Goal: Task Accomplishment & Management: Use online tool/utility

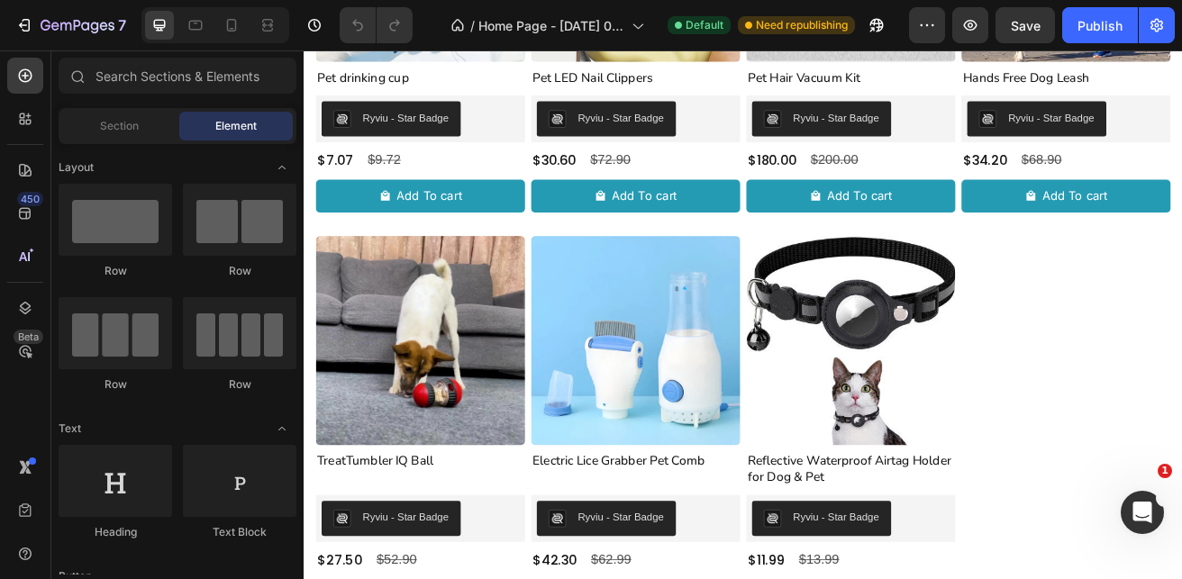
scroll to position [869, 0]
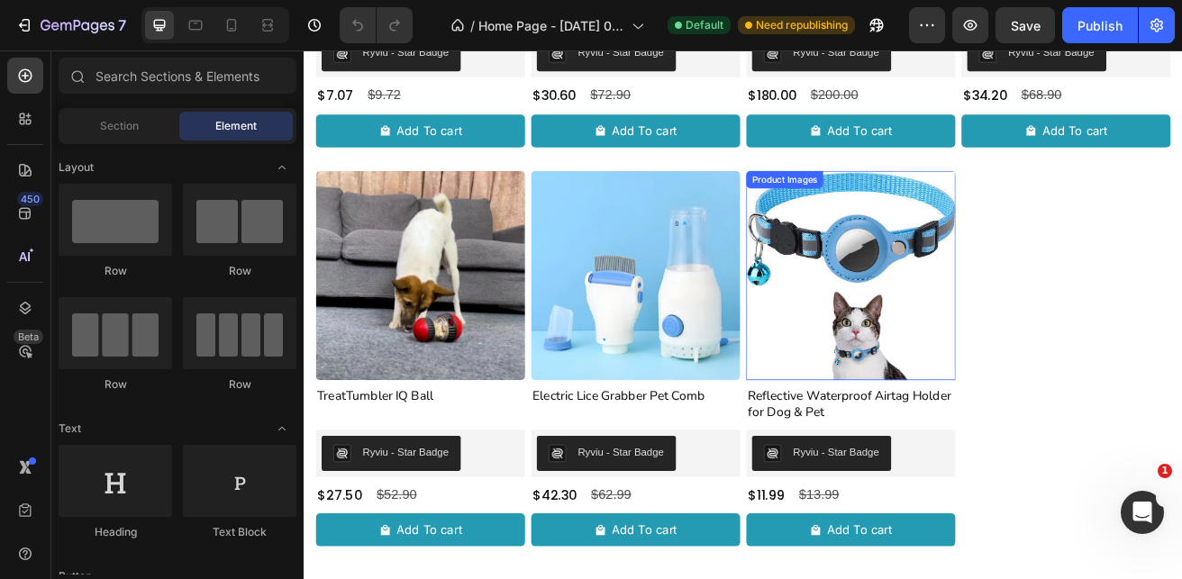
click at [954, 379] on img at bounding box center [977, 328] width 258 height 258
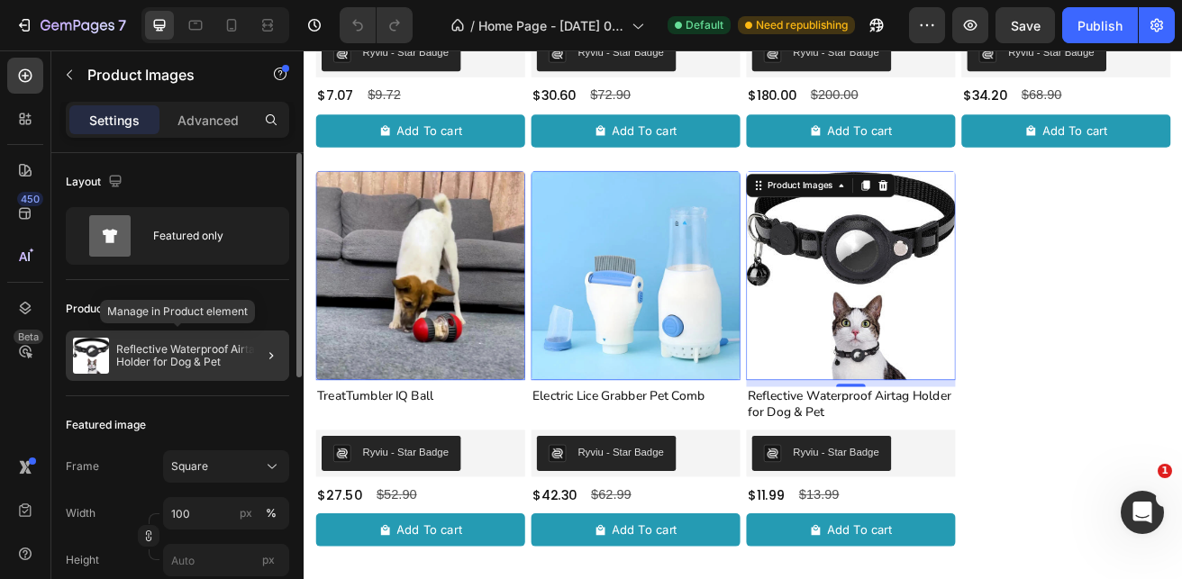
click at [173, 362] on p "Reflective Waterproof Airtag Holder for Dog & Pet" at bounding box center [199, 355] width 166 height 25
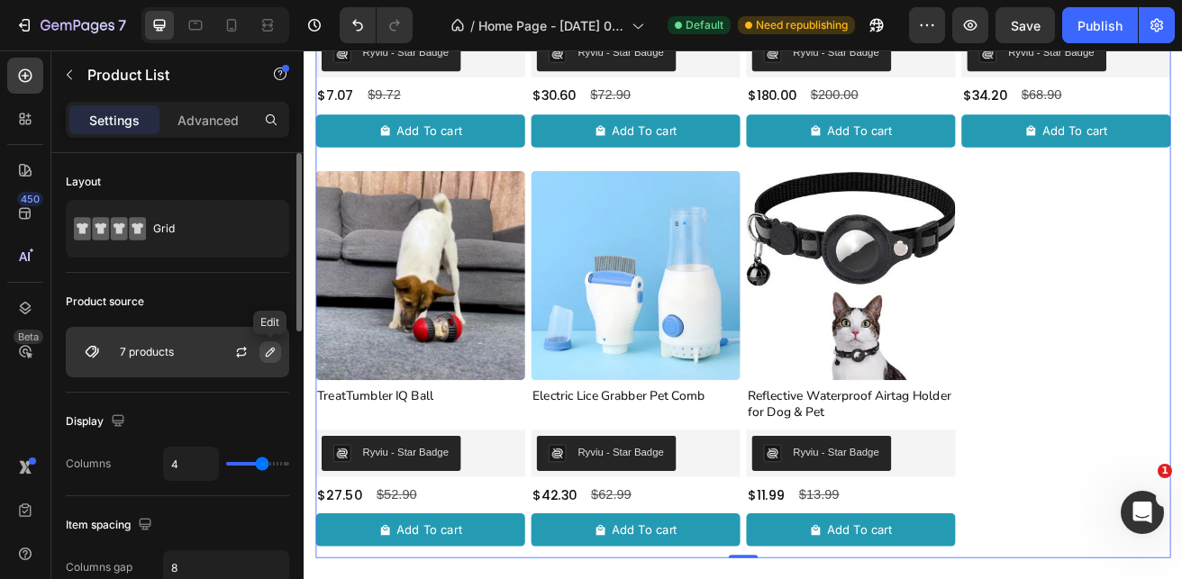
click at [268, 352] on icon "button" at bounding box center [270, 352] width 9 height 9
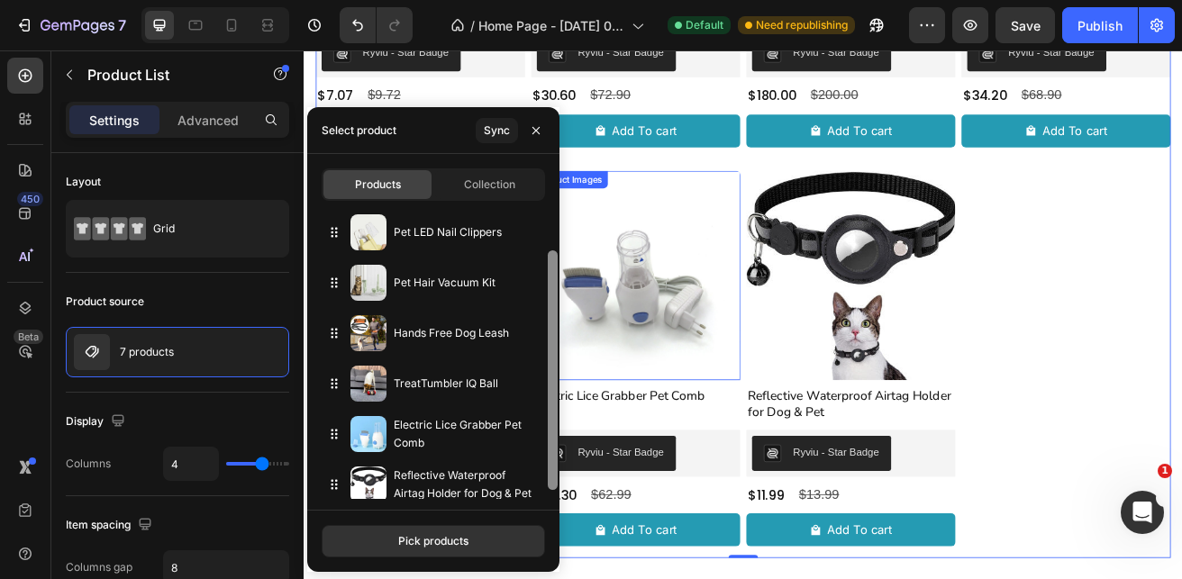
drag, startPoint x: 859, startPoint y: 334, endPoint x: 618, endPoint y: 517, distance: 302.2
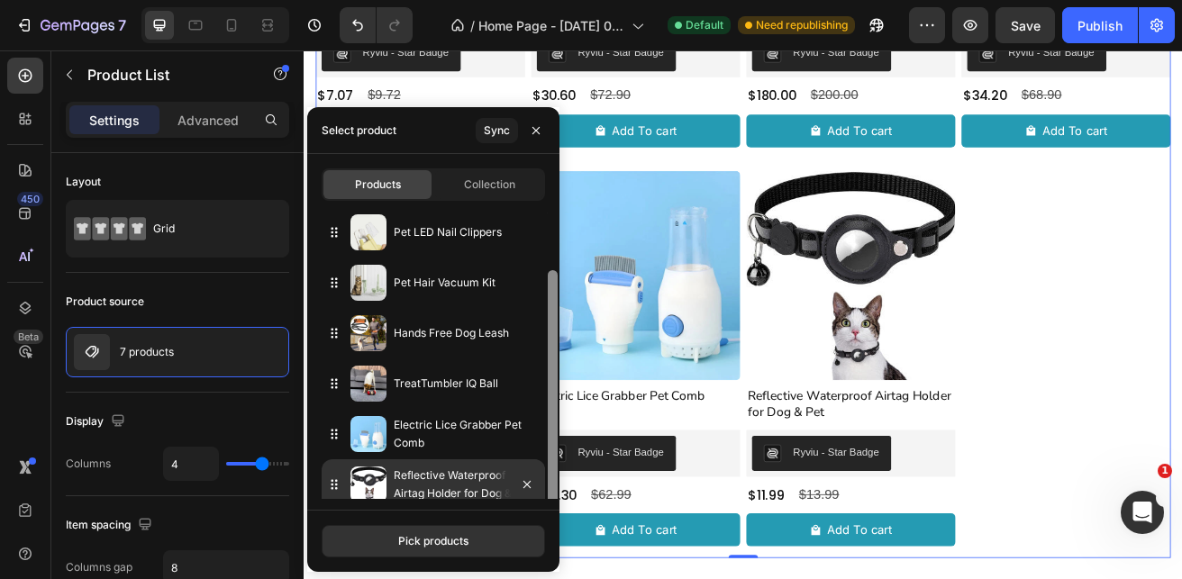
scroll to position [62, 0]
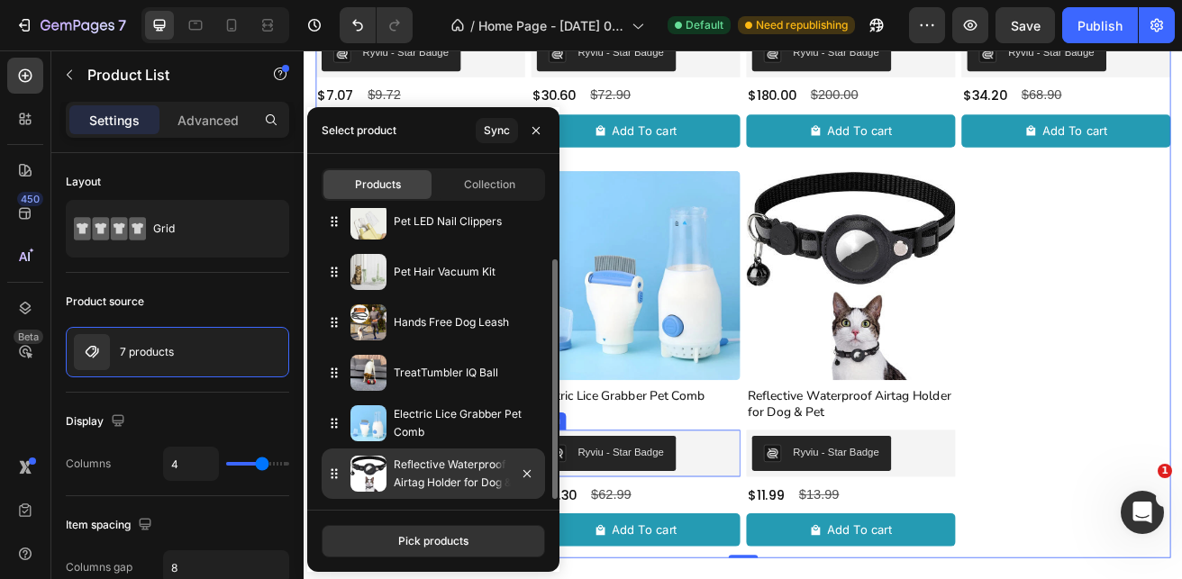
drag, startPoint x: 462, startPoint y: 472, endPoint x: 503, endPoint y: 489, distance: 44.0
click at [542, 478] on div "Reflective Waterproof Airtag Holder for Dog & Pet" at bounding box center [433, 474] width 223 height 50
drag, startPoint x: 503, startPoint y: 489, endPoint x: 470, endPoint y: 485, distance: 32.7
click at [483, 489] on div "Reflective Waterproof Airtag Holder for Dog & Pet" at bounding box center [433, 474] width 223 height 50
click at [462, 481] on p "Reflective Waterproof Airtag Holder for Dog & Pet" at bounding box center [466, 474] width 144 height 36
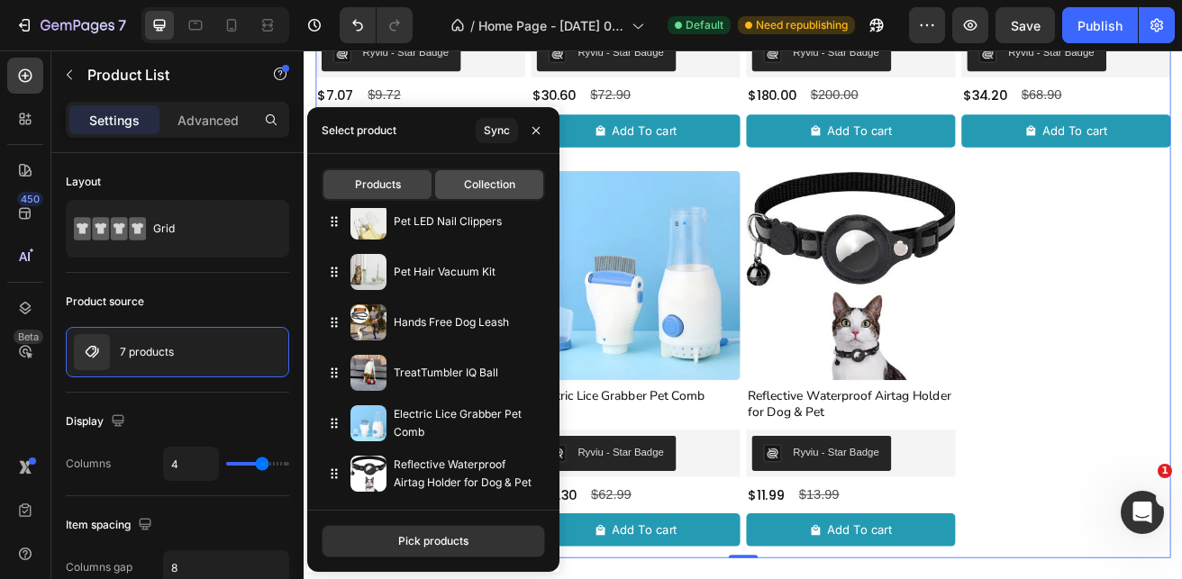
click at [482, 187] on span "Collection" at bounding box center [489, 185] width 51 height 16
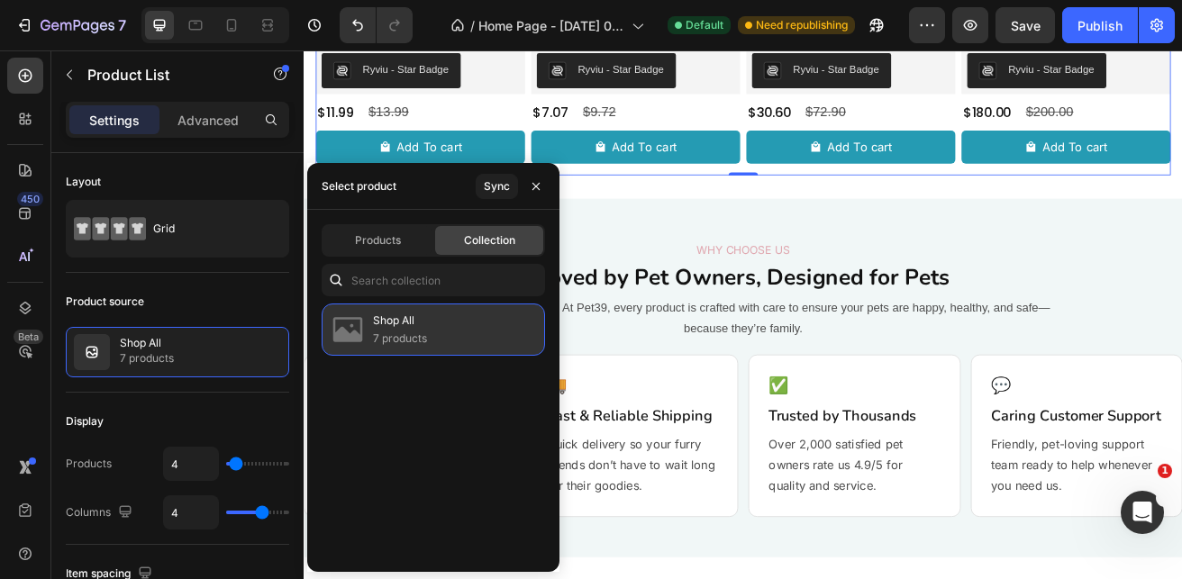
click at [421, 339] on p "7 products" at bounding box center [400, 339] width 54 height 18
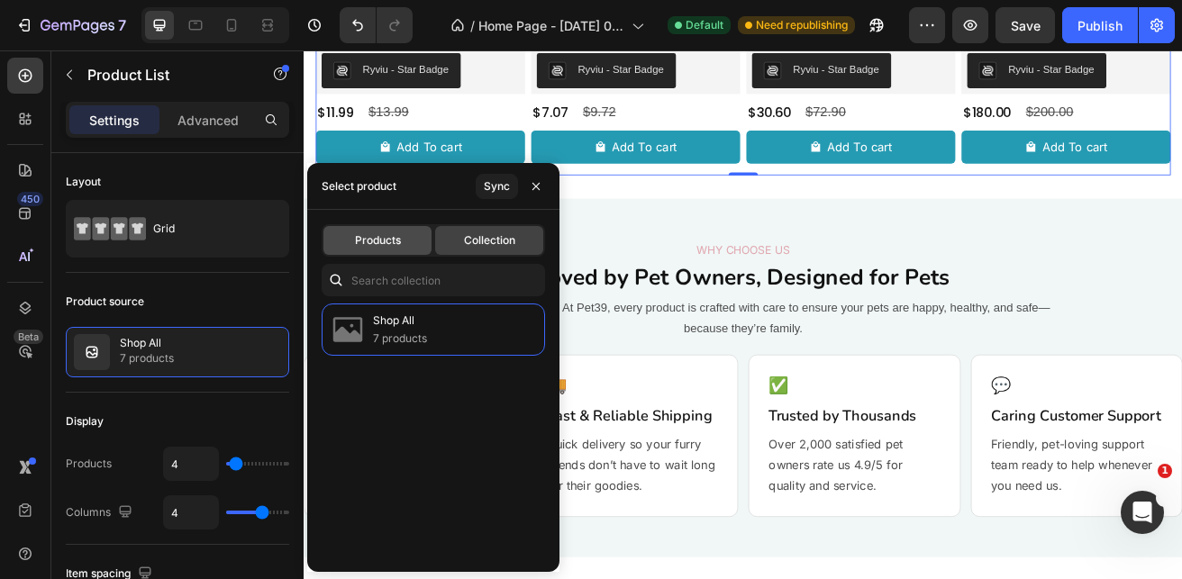
click at [348, 238] on div "Products" at bounding box center [377, 240] width 108 height 29
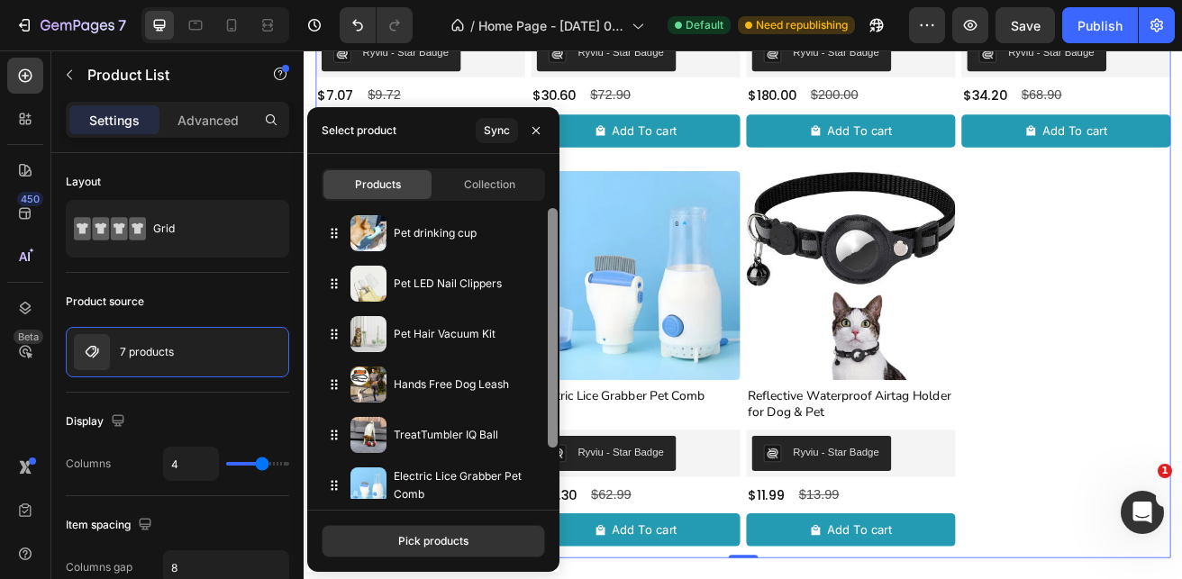
scroll to position [42, 0]
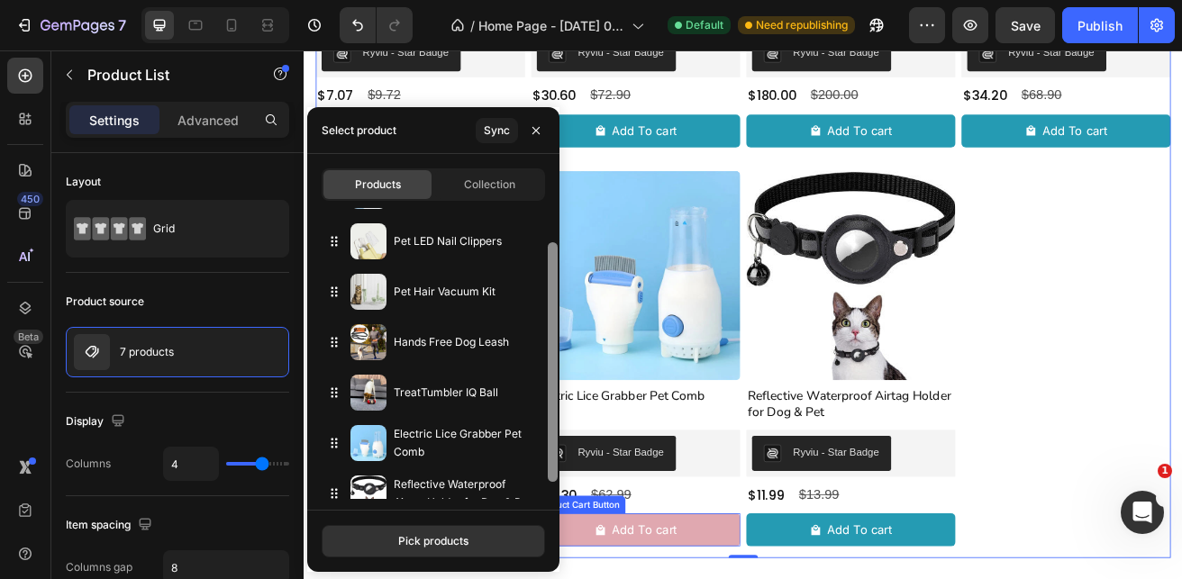
drag, startPoint x: 856, startPoint y: 478, endPoint x: 629, endPoint y: 623, distance: 269.4
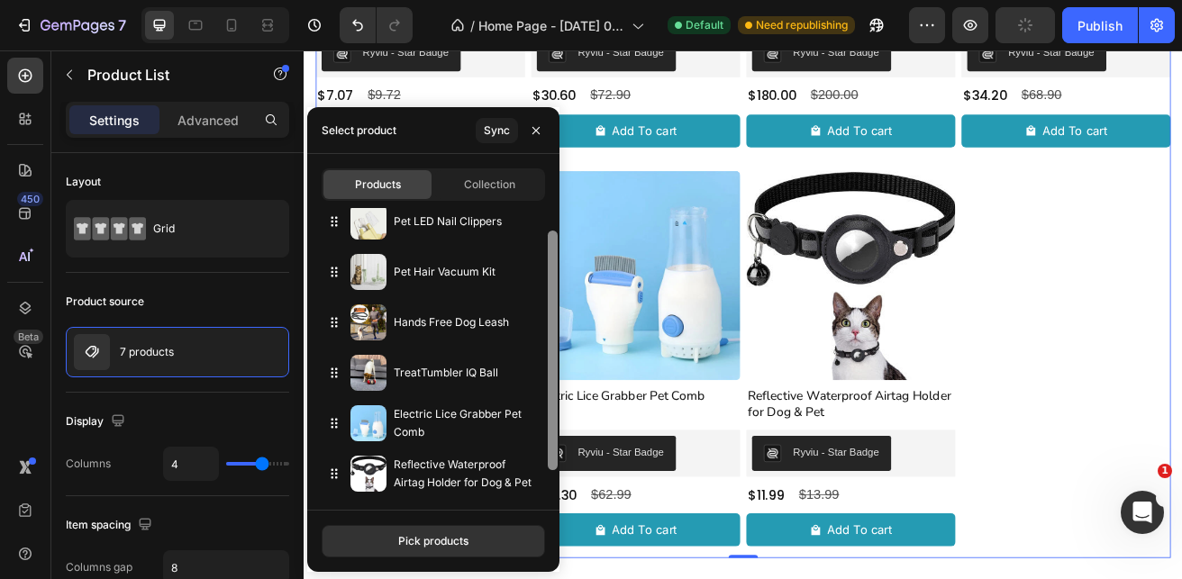
scroll to position [47, 0]
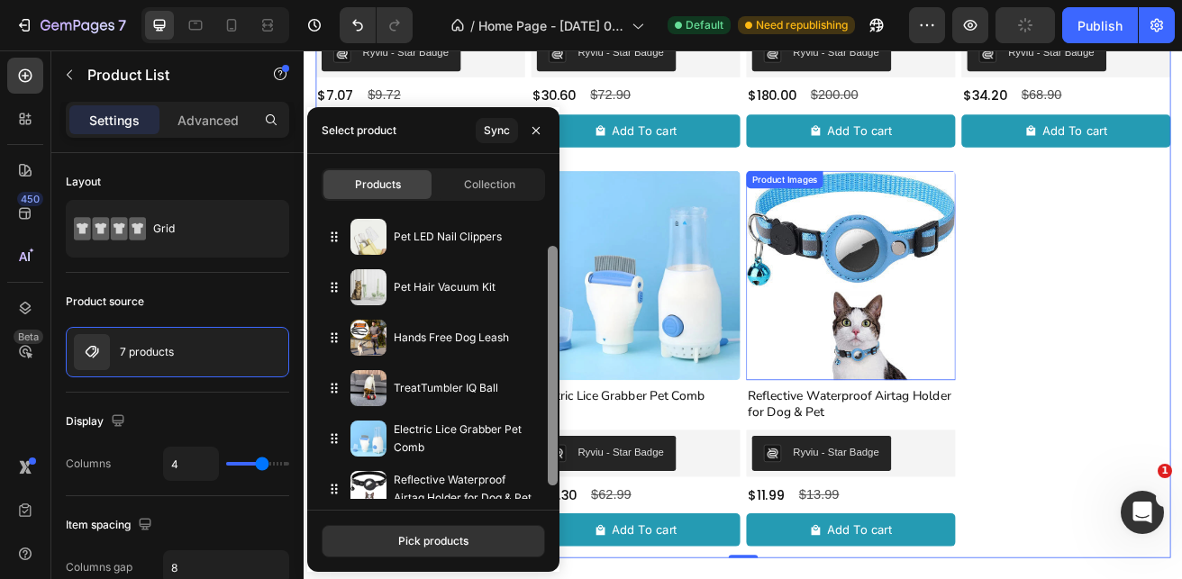
click at [940, 385] on img at bounding box center [977, 328] width 258 height 258
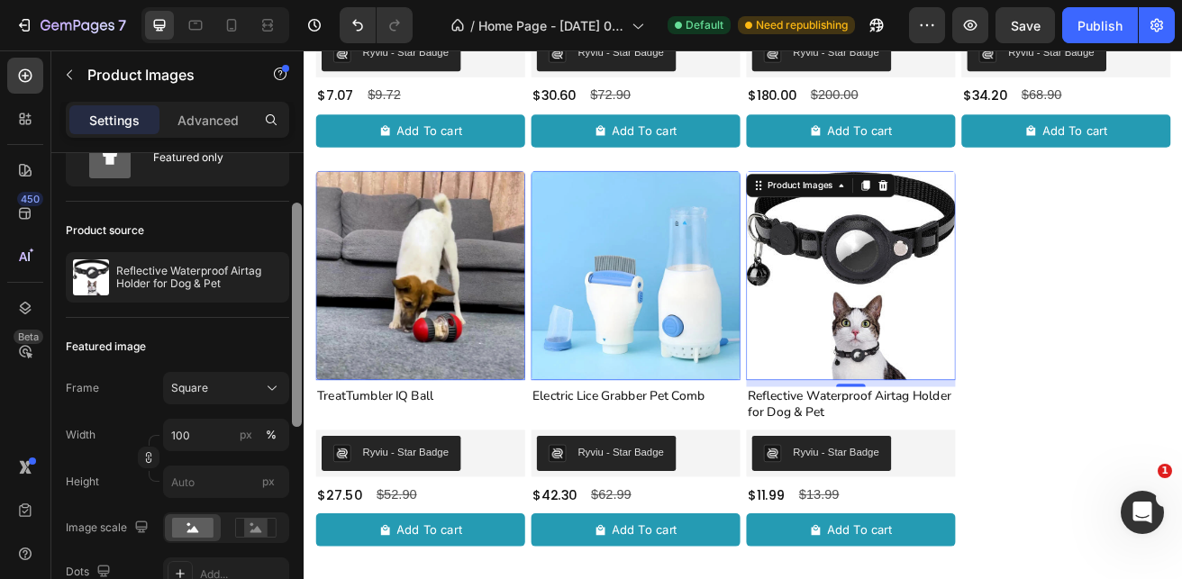
scroll to position [94, 0]
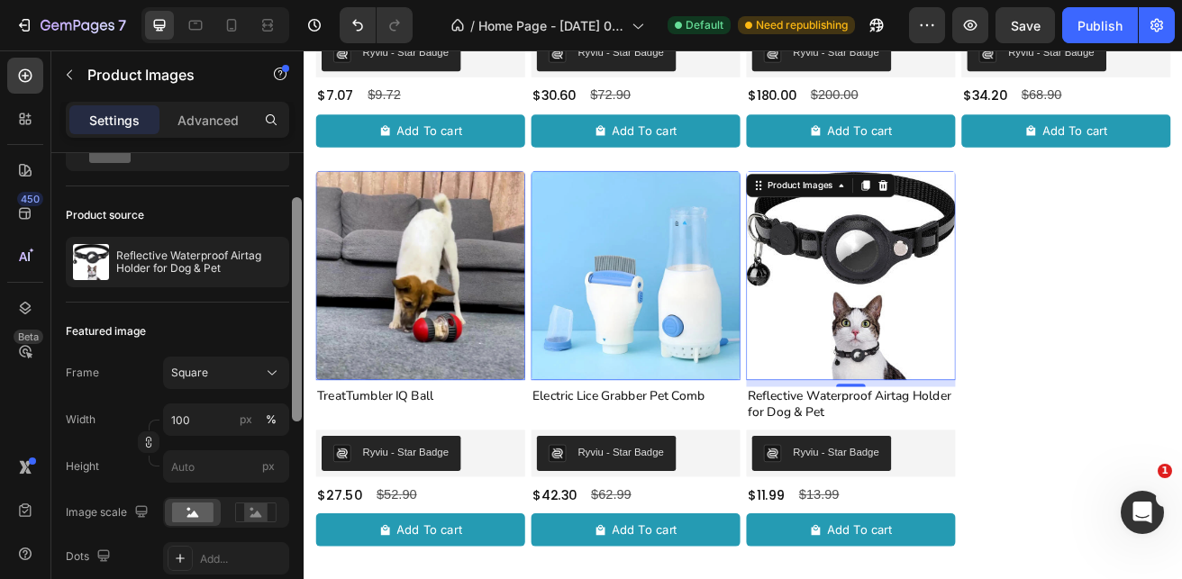
drag, startPoint x: 598, startPoint y: 401, endPoint x: 305, endPoint y: 557, distance: 332.5
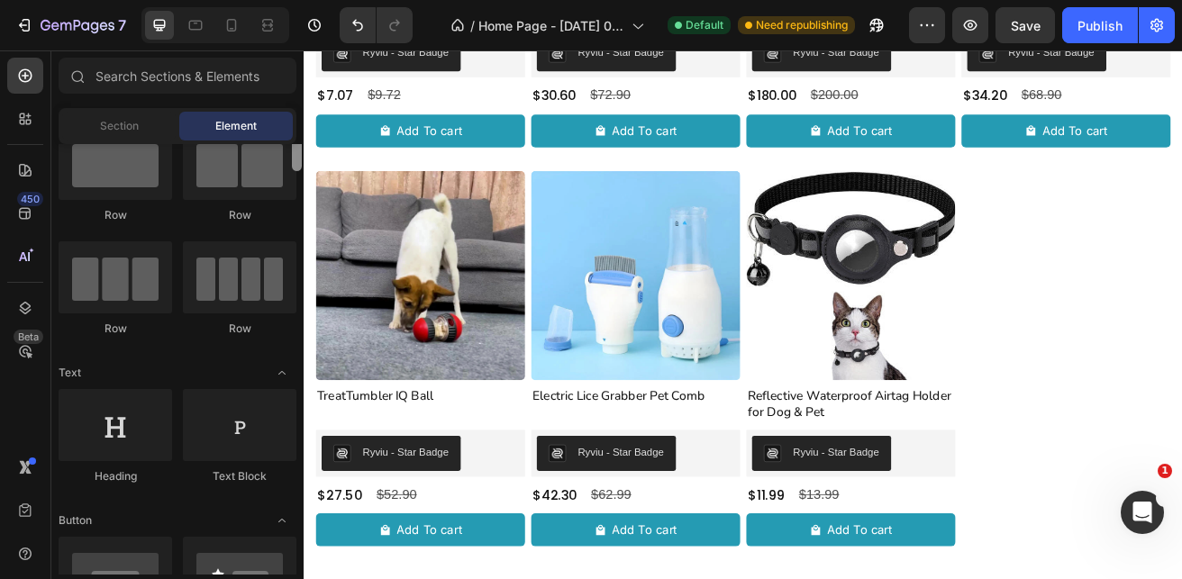
scroll to position [0, 0]
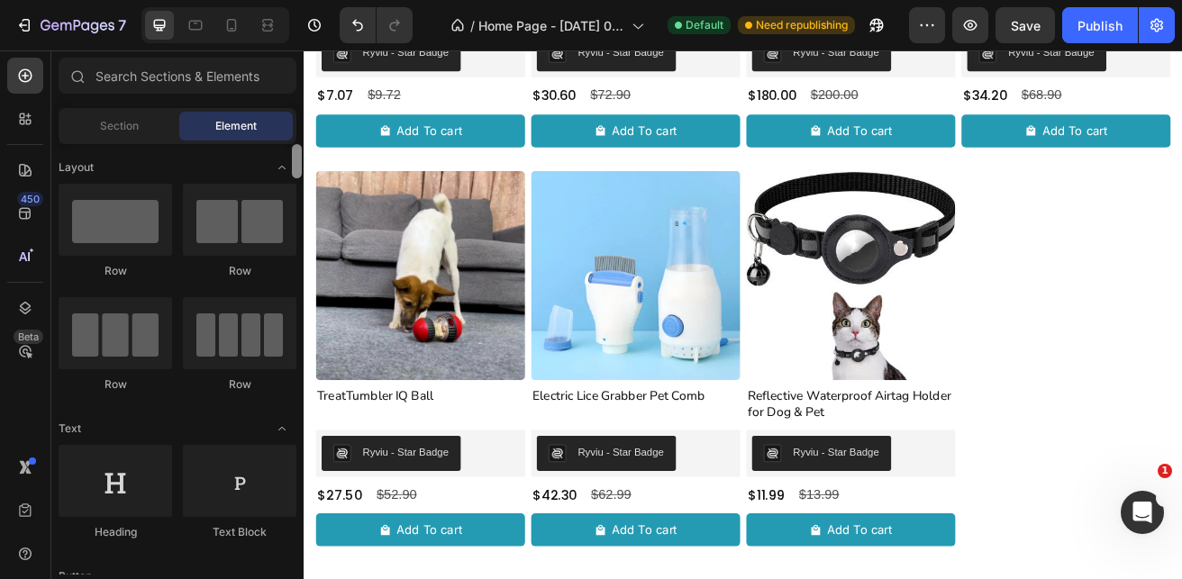
drag, startPoint x: 297, startPoint y: 168, endPoint x: 303, endPoint y: 151, distance: 17.1
click at [303, 151] on div at bounding box center [297, 359] width 14 height 431
click at [119, 492] on div at bounding box center [116, 481] width 114 height 72
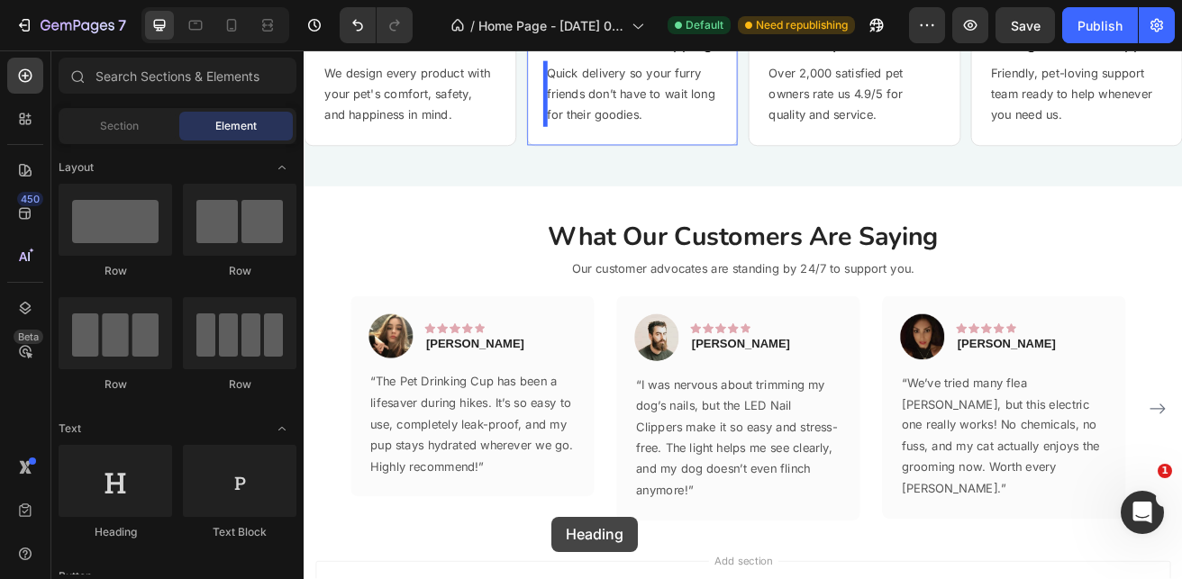
scroll to position [1972, 0]
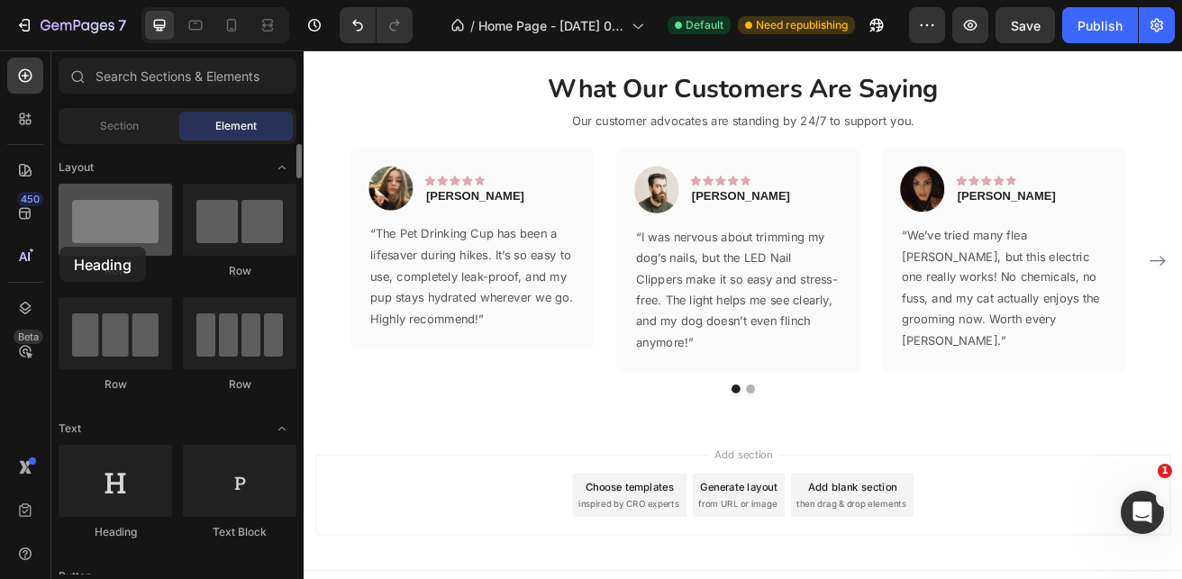
drag, startPoint x: 120, startPoint y: 489, endPoint x: 59, endPoint y: 247, distance: 249.8
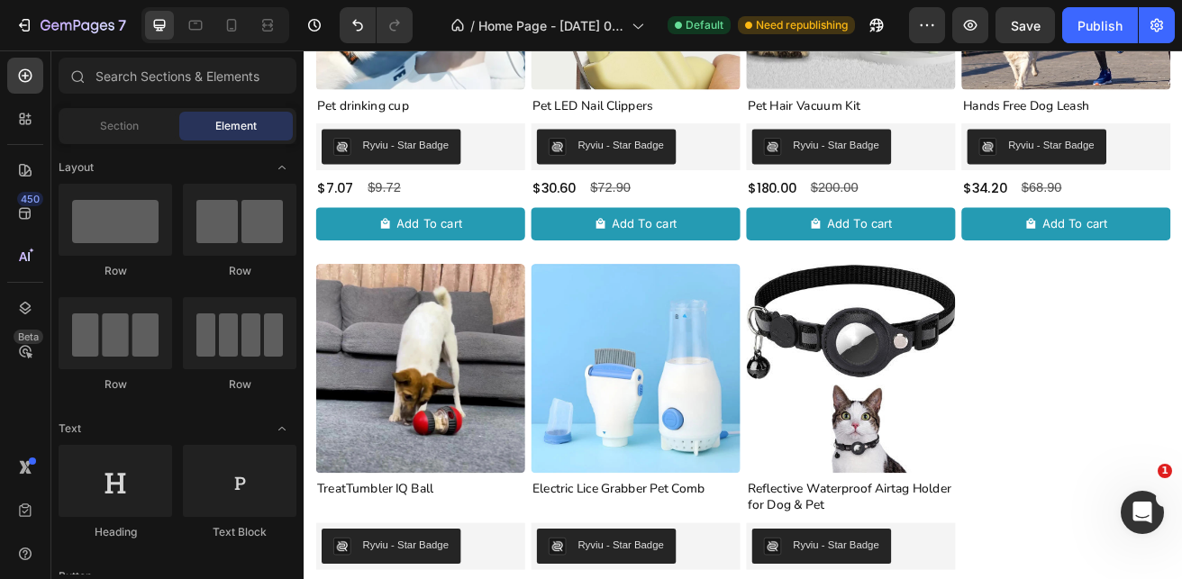
scroll to position [746, 0]
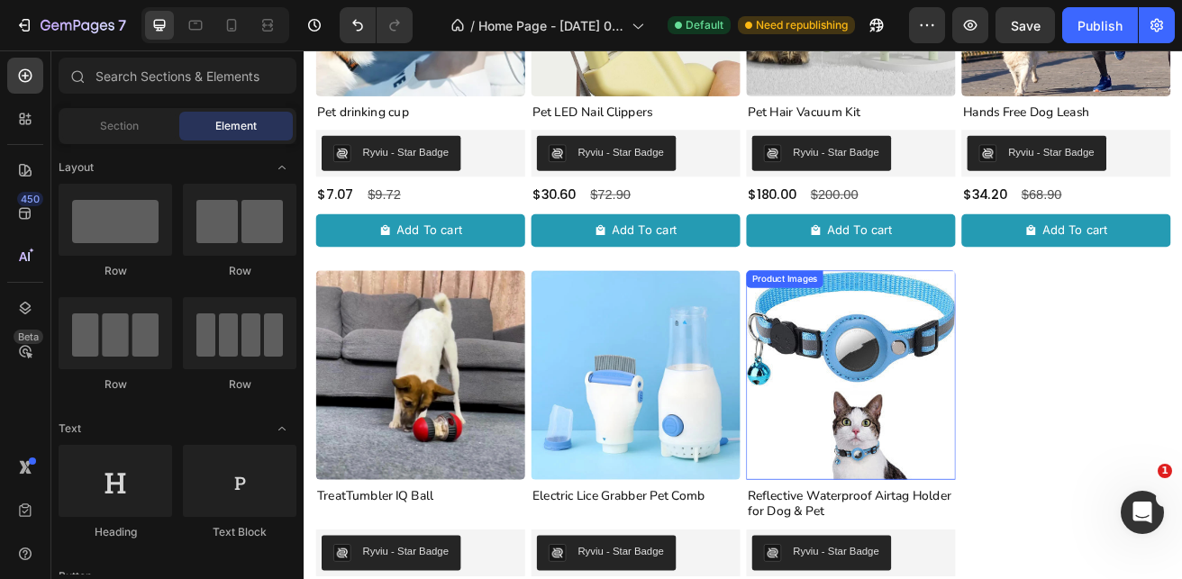
click at [948, 460] on img at bounding box center [977, 451] width 258 height 258
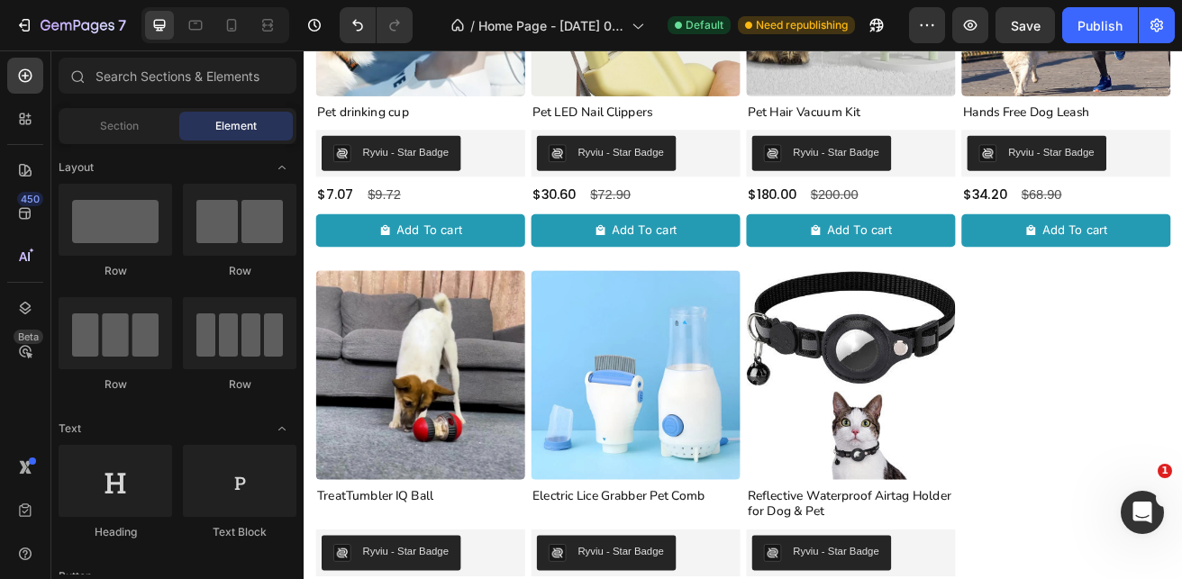
scroll to position [0, 0]
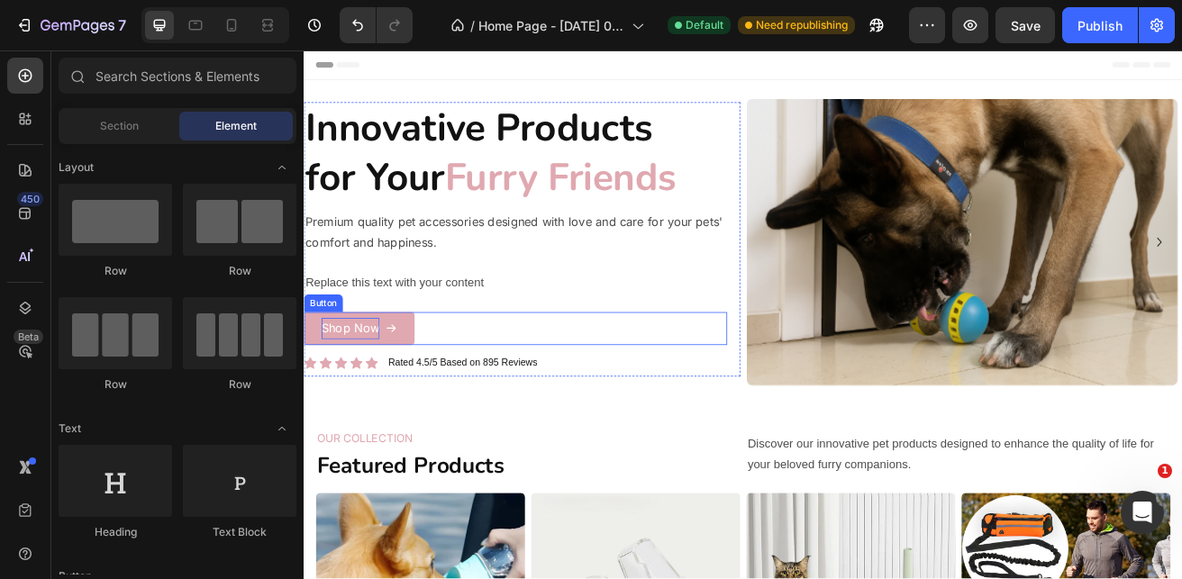
click at [365, 390] on p "Shop Now" at bounding box center [360, 393] width 71 height 26
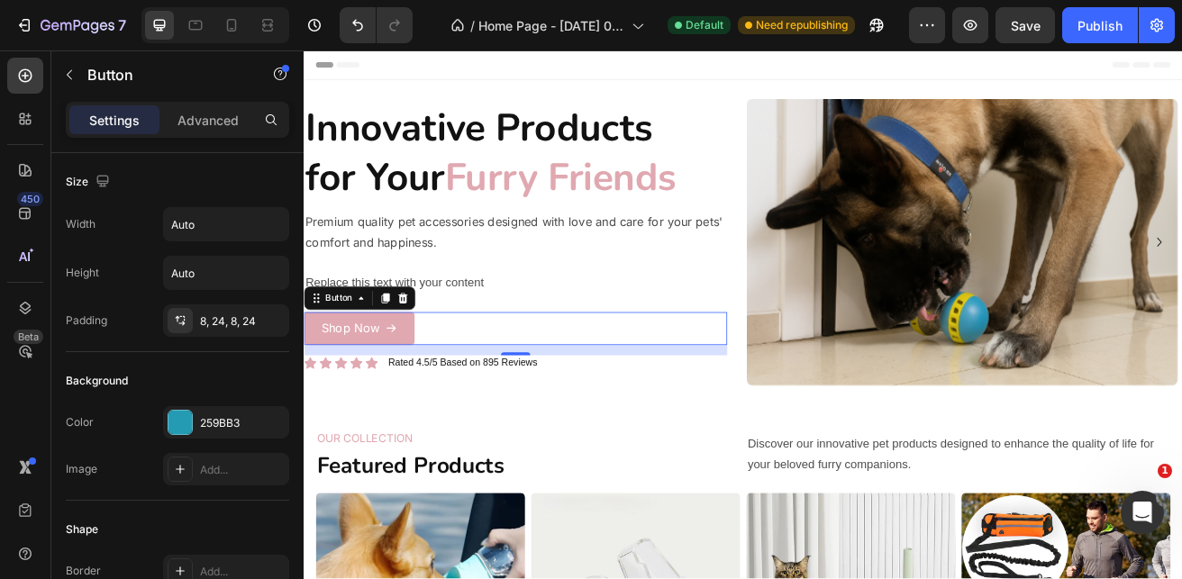
click at [424, 403] on link "Shop Now" at bounding box center [372, 393] width 136 height 41
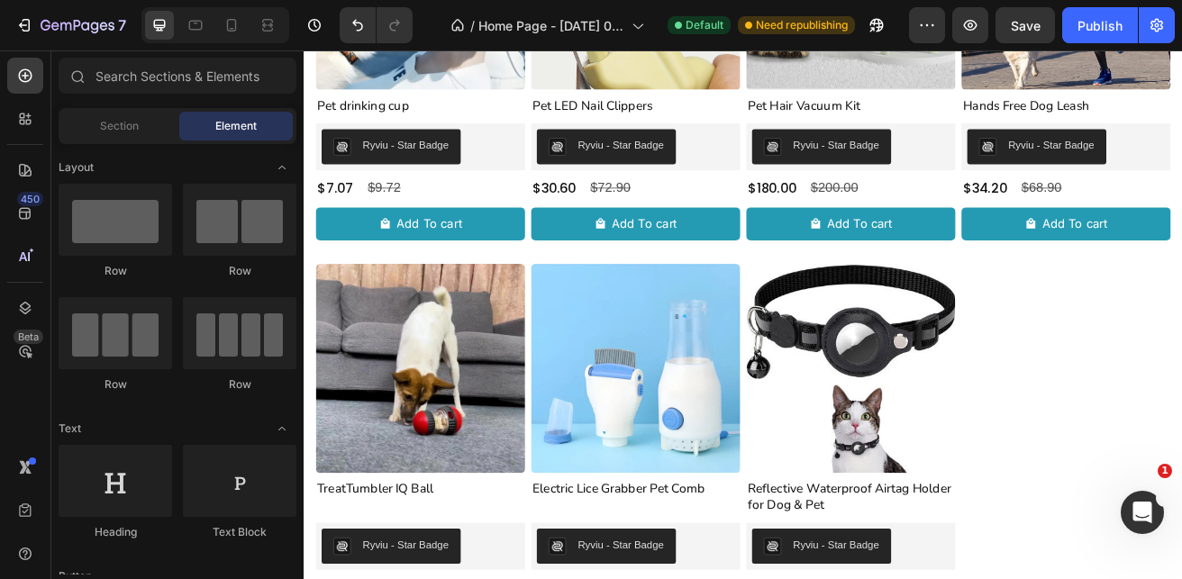
scroll to position [758, 0]
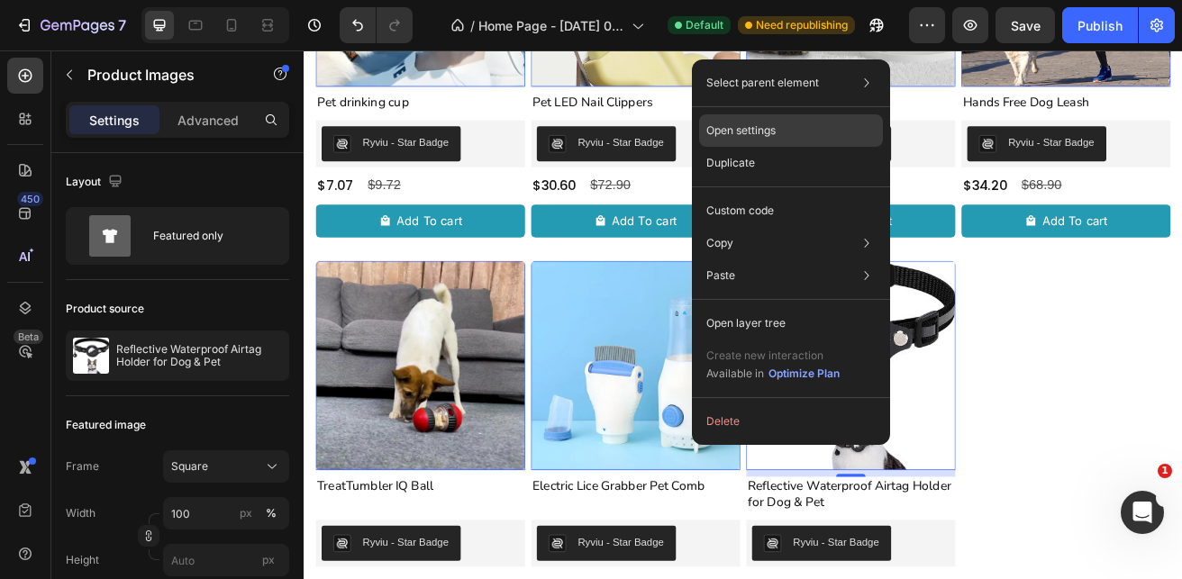
click at [783, 136] on div "Open settings" at bounding box center [791, 130] width 184 height 32
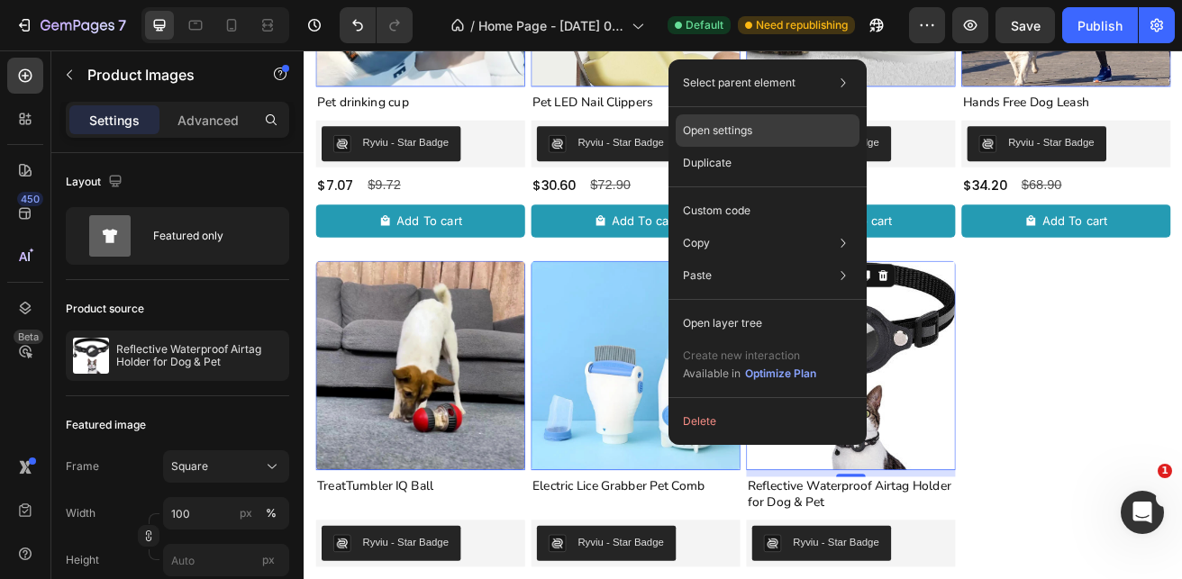
click at [731, 133] on p "Open settings" at bounding box center [717, 131] width 69 height 16
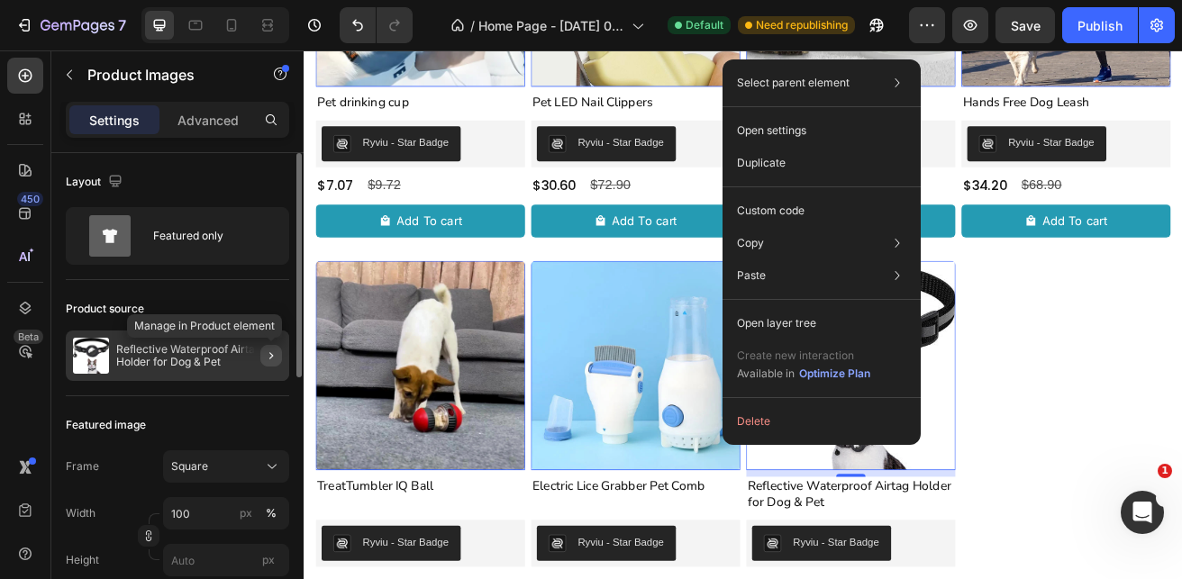
click at [269, 358] on icon "button" at bounding box center [271, 356] width 14 height 14
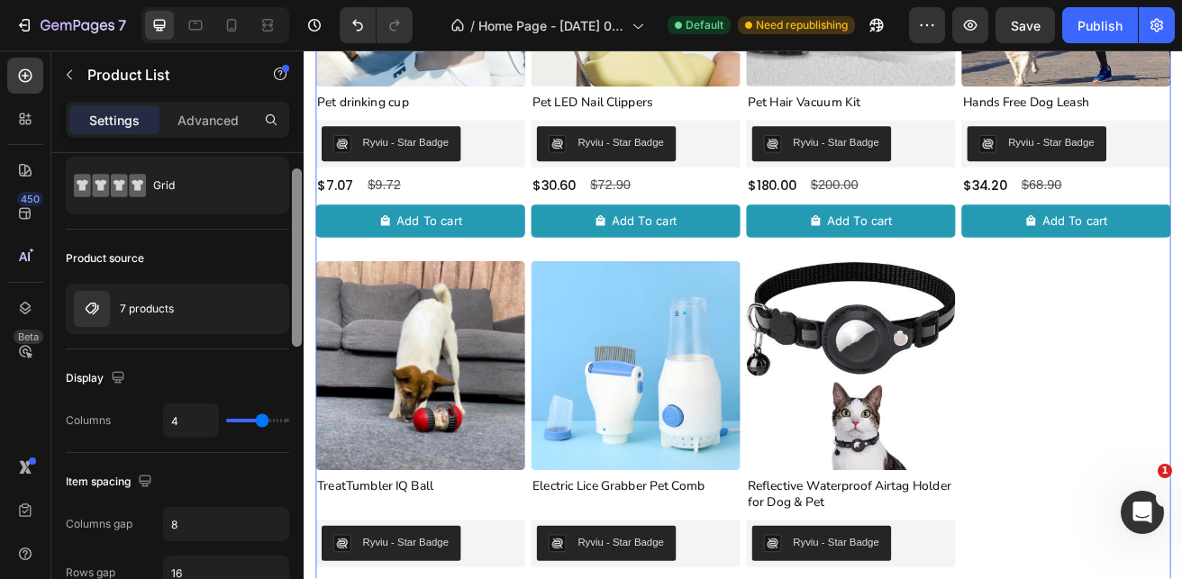
scroll to position [36, 0]
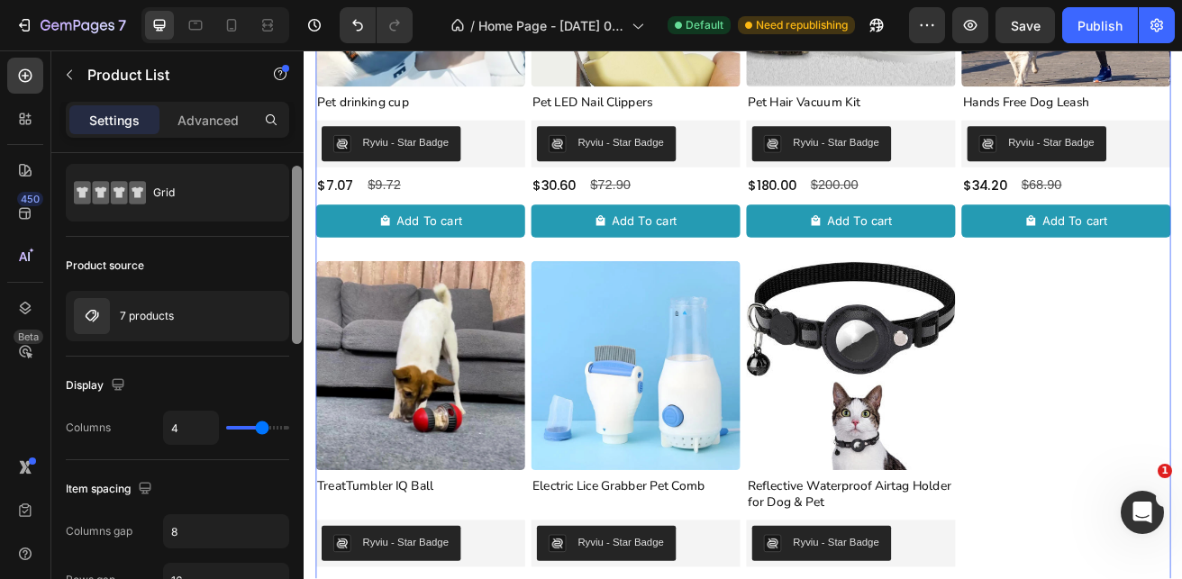
drag, startPoint x: 297, startPoint y: 311, endPoint x: 301, endPoint y: 324, distance: 14.0
click at [301, 324] on div at bounding box center [297, 255] width 10 height 178
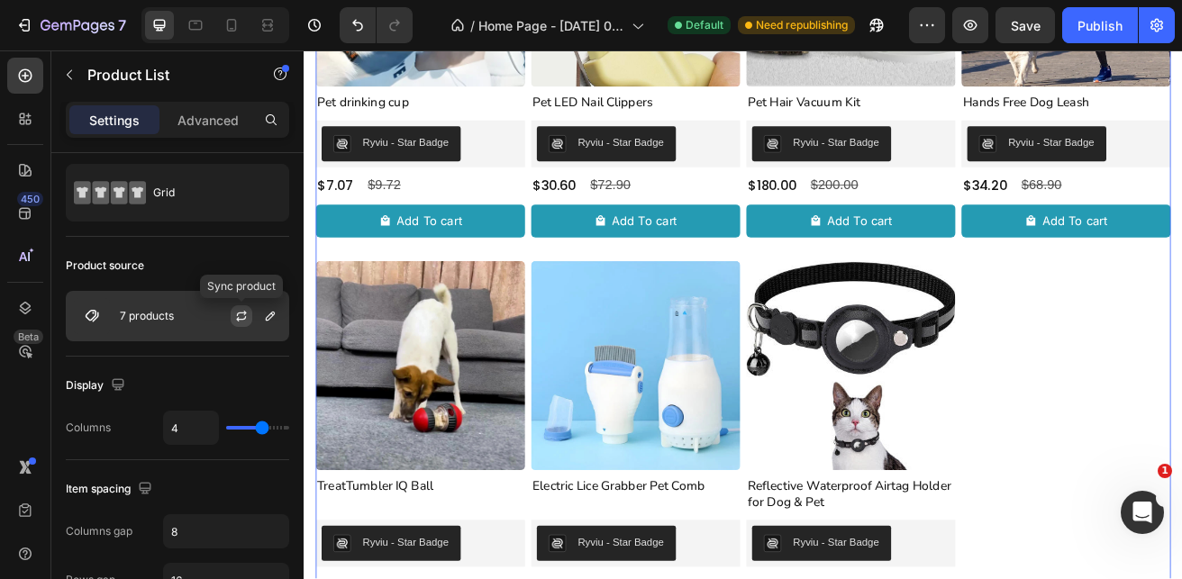
click at [241, 313] on icon "button" at bounding box center [242, 313] width 10 height 5
click at [242, 314] on icon "button" at bounding box center [241, 316] width 14 height 14
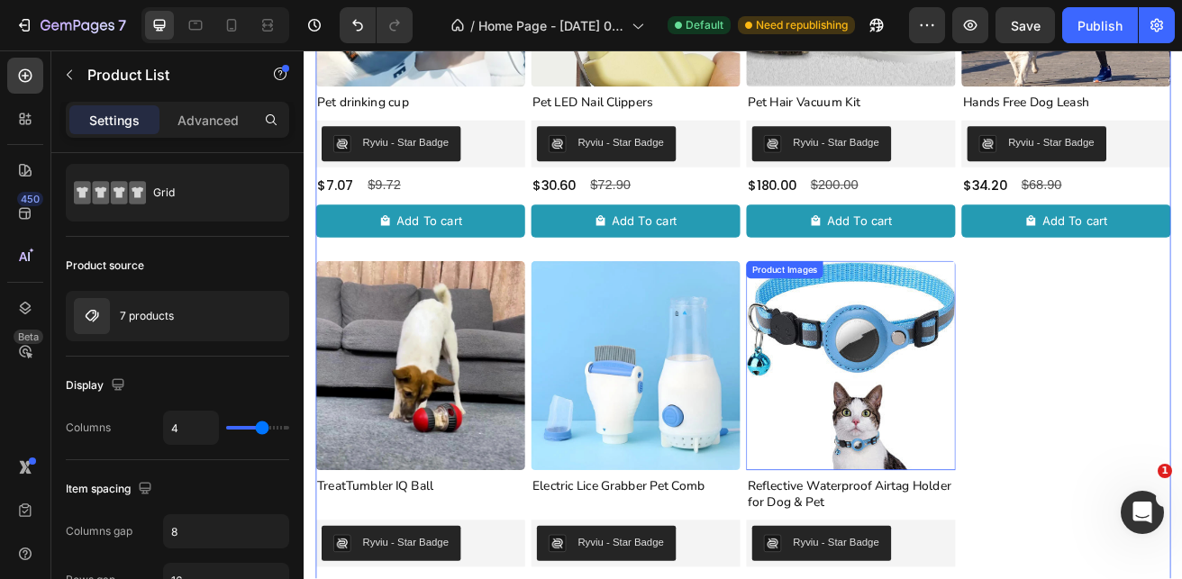
click at [977, 403] on img at bounding box center [977, 439] width 258 height 258
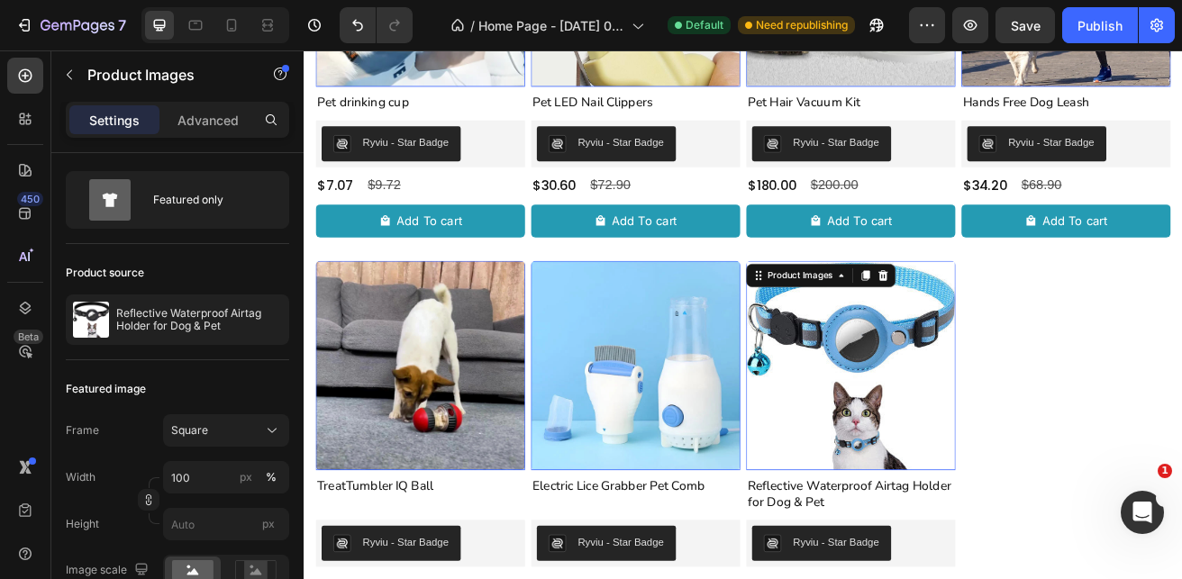
scroll to position [0, 0]
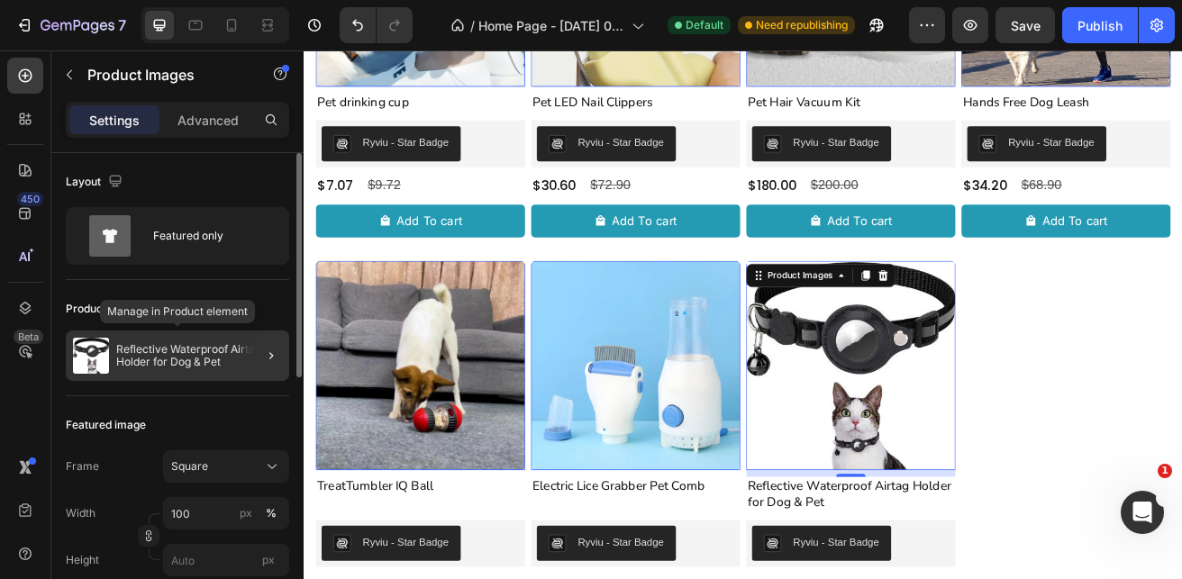
click at [163, 348] on p "Reflective Waterproof Airtag Holder for Dog & Pet" at bounding box center [199, 355] width 166 height 25
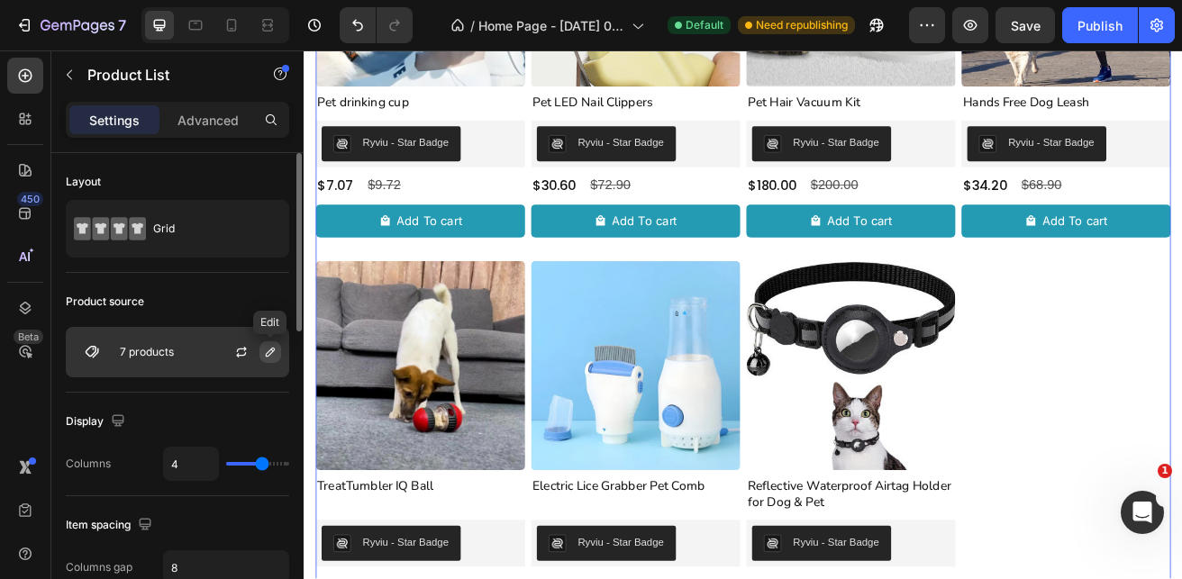
click at [270, 351] on icon "button" at bounding box center [270, 352] width 14 height 14
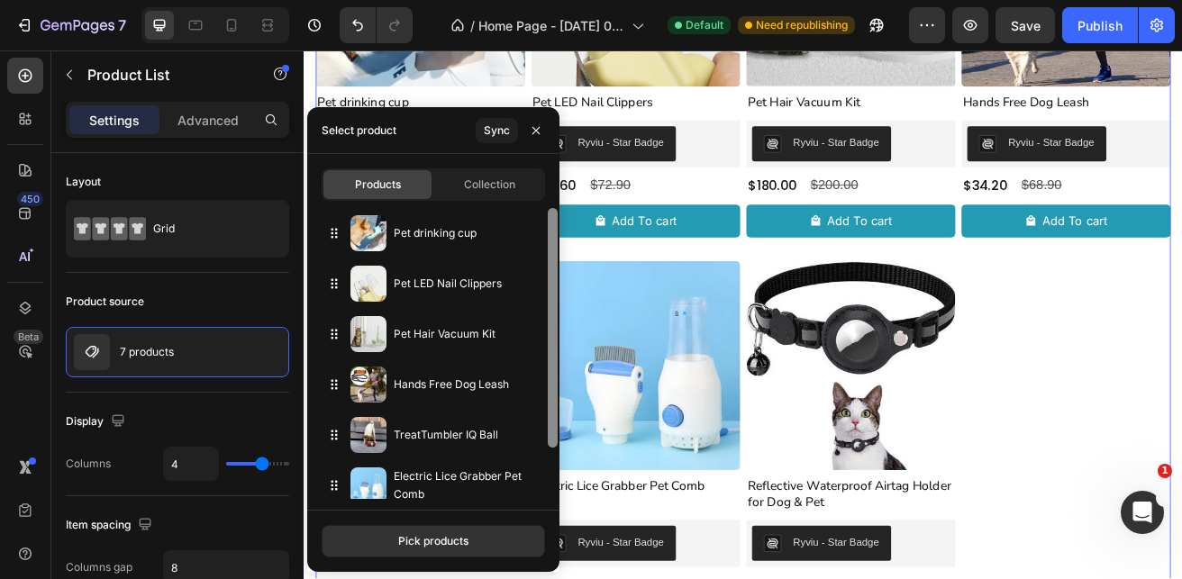
scroll to position [62, 0]
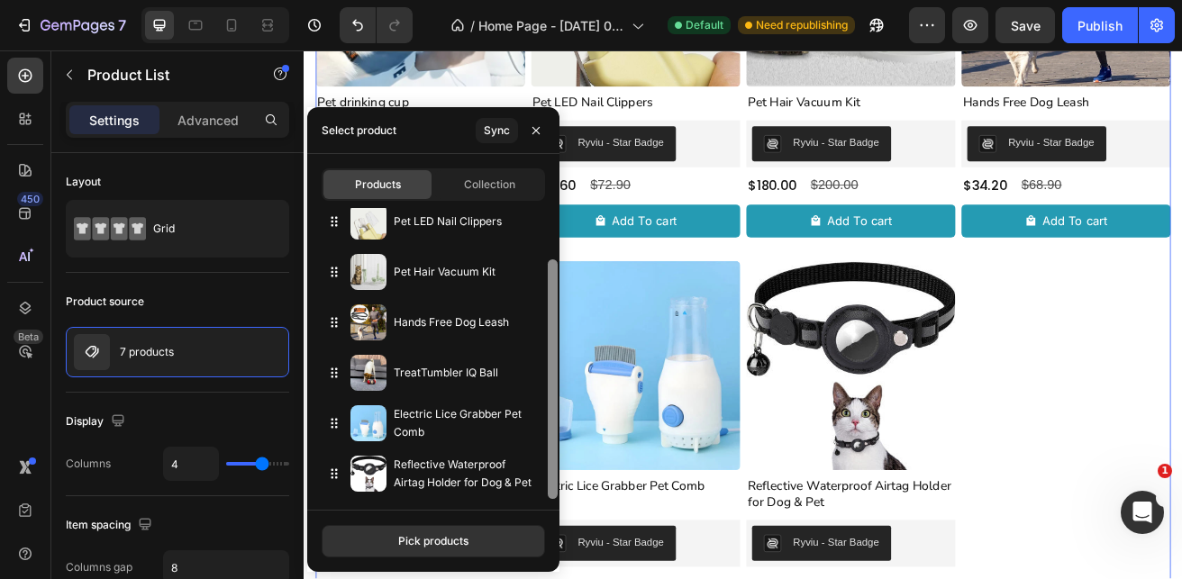
drag, startPoint x: 555, startPoint y: 289, endPoint x: 557, endPoint y: 410, distance: 120.8
click at [557, 410] on div at bounding box center [553, 379] width 10 height 240
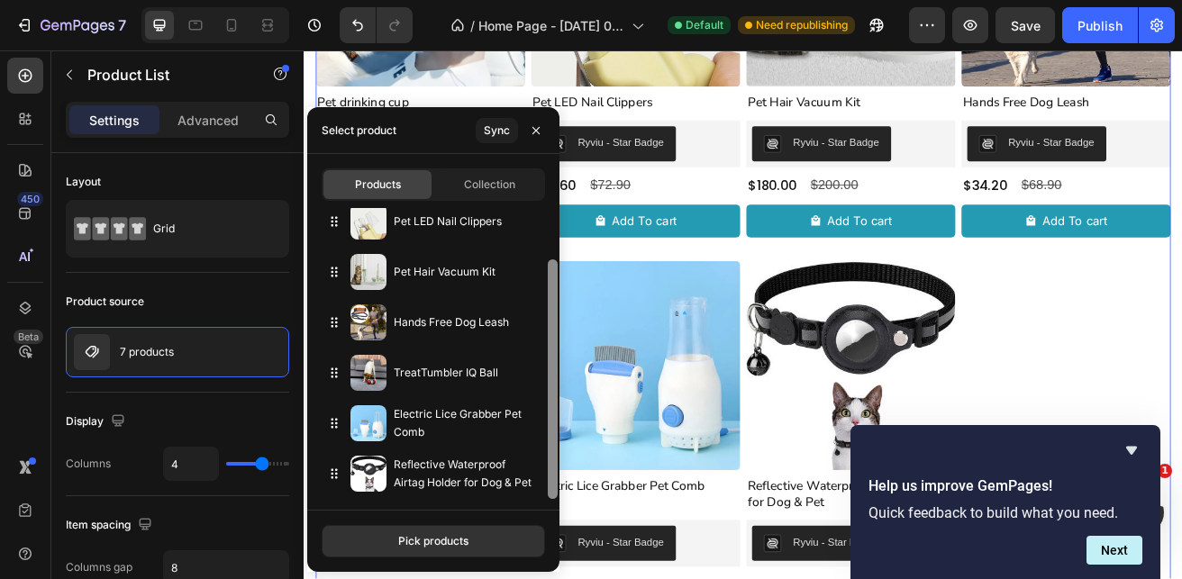
drag, startPoint x: 332, startPoint y: 480, endPoint x: 557, endPoint y: 482, distance: 224.4
click at [557, 482] on div at bounding box center [553, 379] width 10 height 240
click at [495, 132] on div "Sync" at bounding box center [497, 131] width 26 height 16
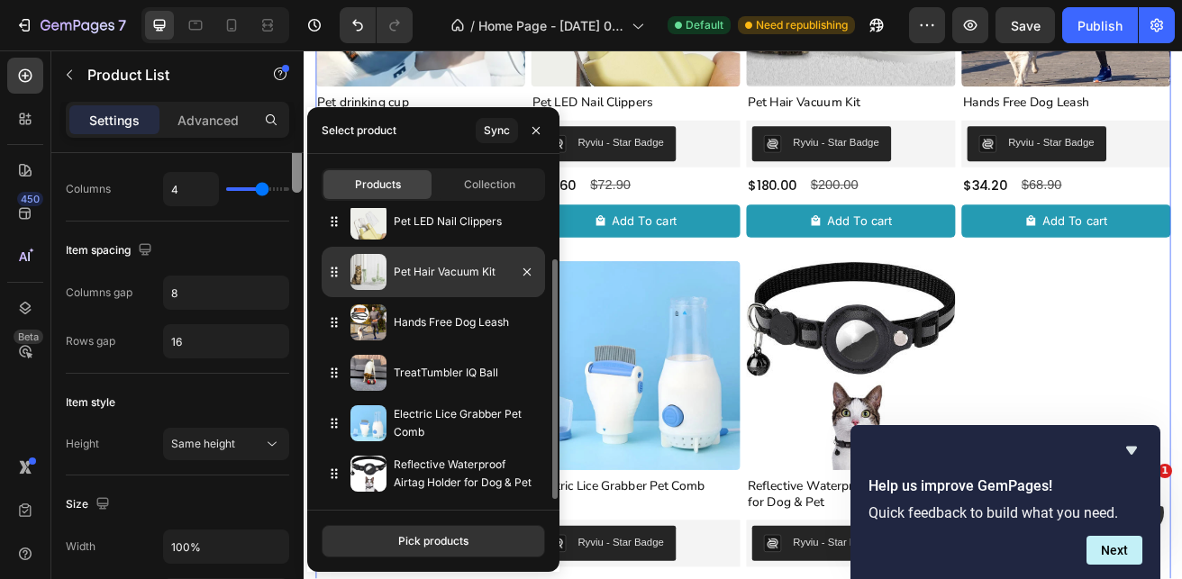
scroll to position [0, 0]
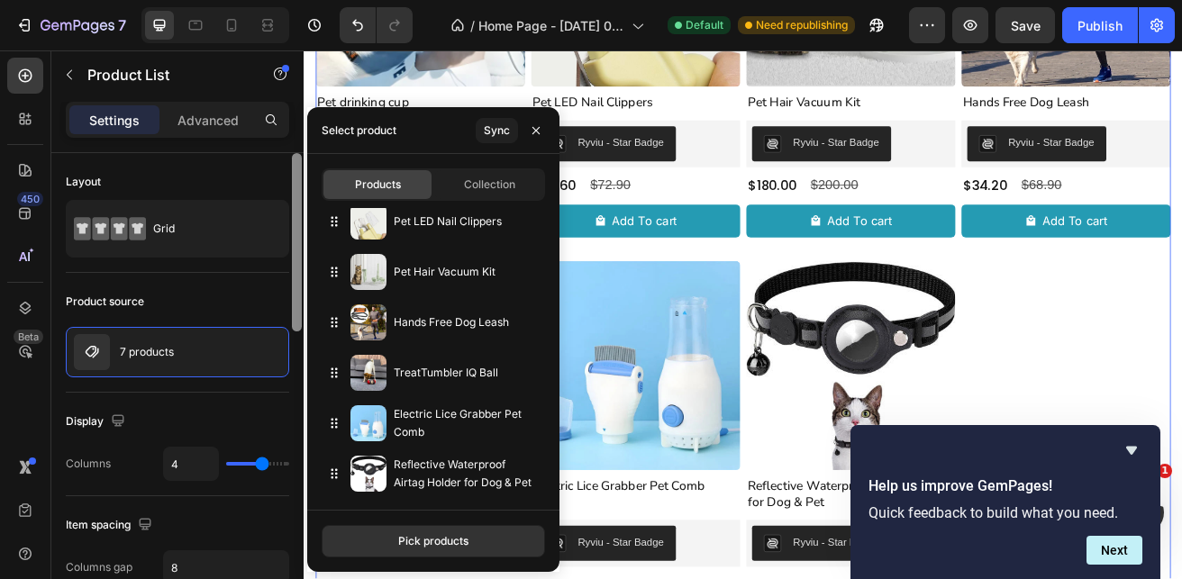
drag, startPoint x: 297, startPoint y: 315, endPoint x: 349, endPoint y: 196, distance: 130.4
click at [304, 196] on div "450 Beta Sections(18) Elements(83) Section Element Hero Section Product Detail …" at bounding box center [152, 314] width 304 height 529
click at [536, 123] on icon "button" at bounding box center [536, 130] width 14 height 14
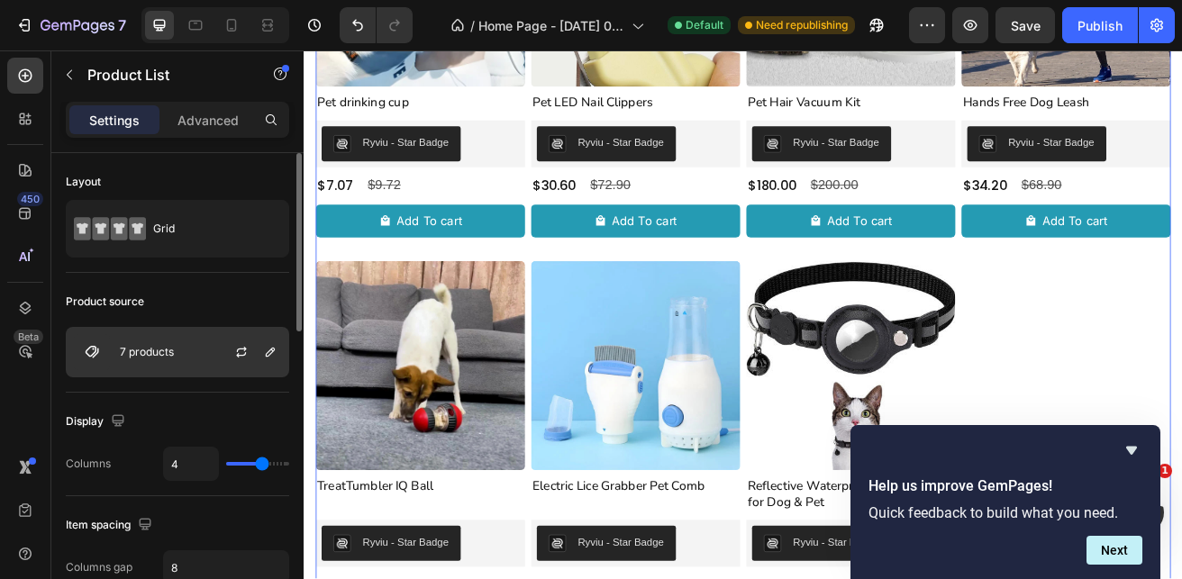
click at [92, 350] on img at bounding box center [92, 352] width 36 height 36
click at [150, 352] on p "7 products" at bounding box center [147, 352] width 54 height 13
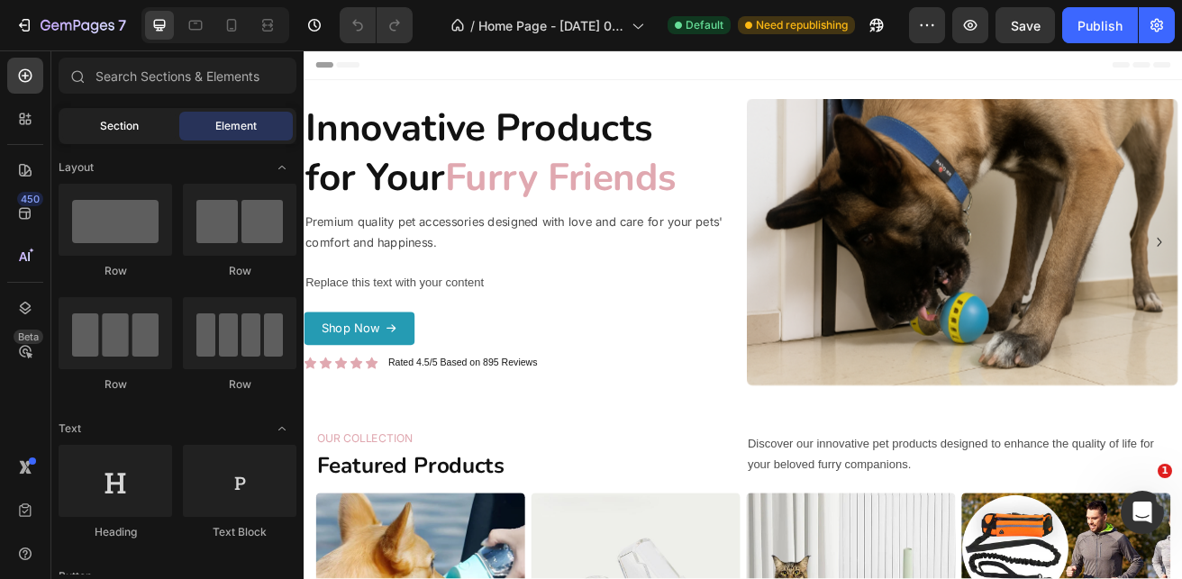
click at [158, 122] on div "Section" at bounding box center [119, 126] width 114 height 29
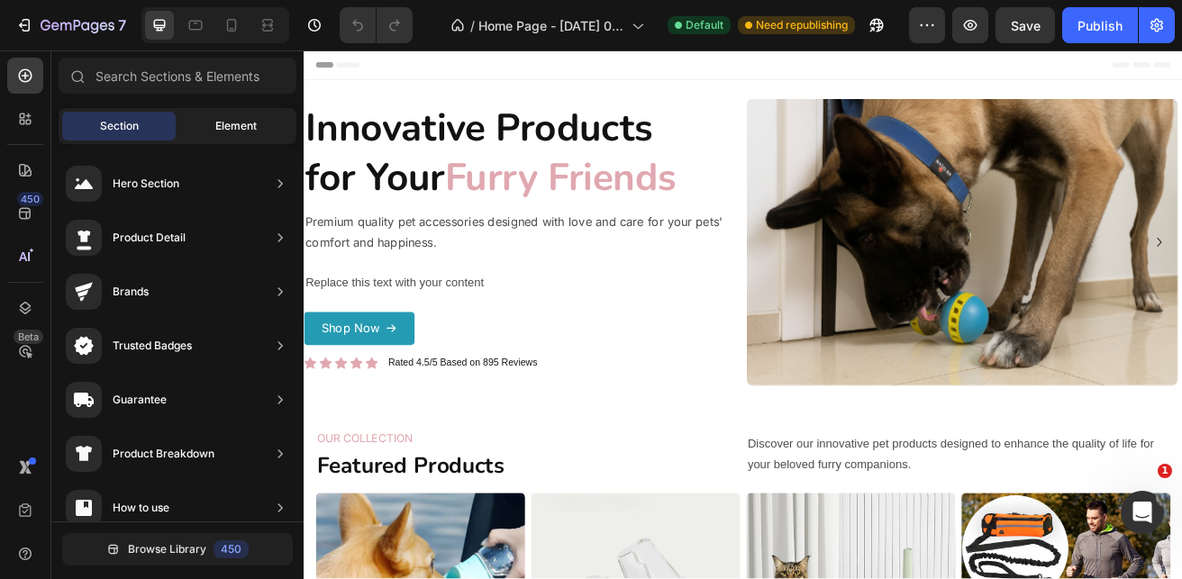
click at [268, 116] on div "Element" at bounding box center [236, 126] width 114 height 29
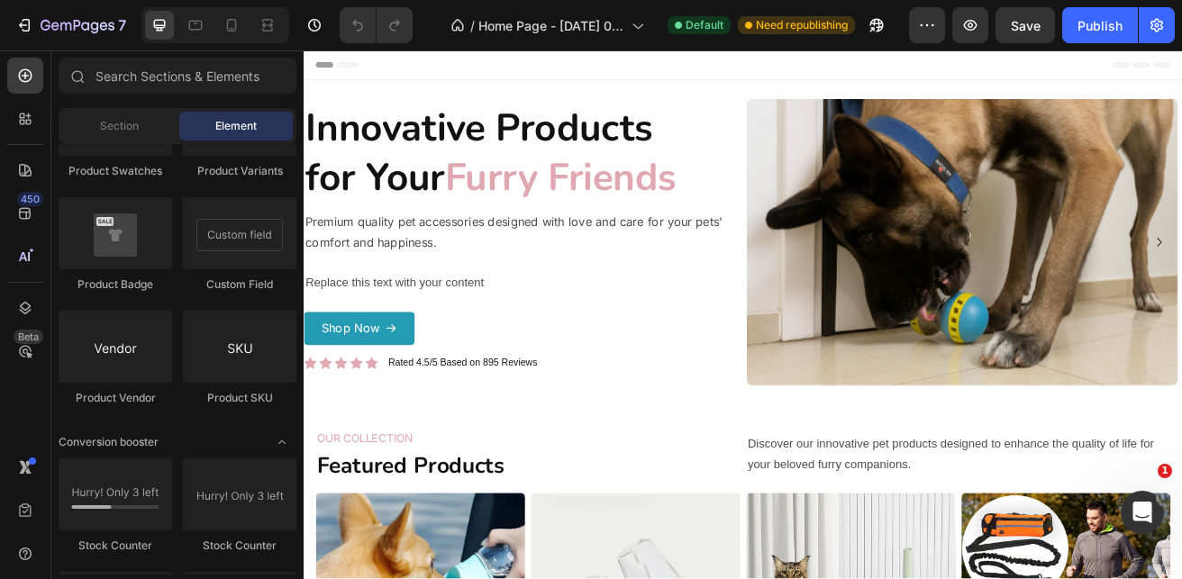
scroll to position [2800, 0]
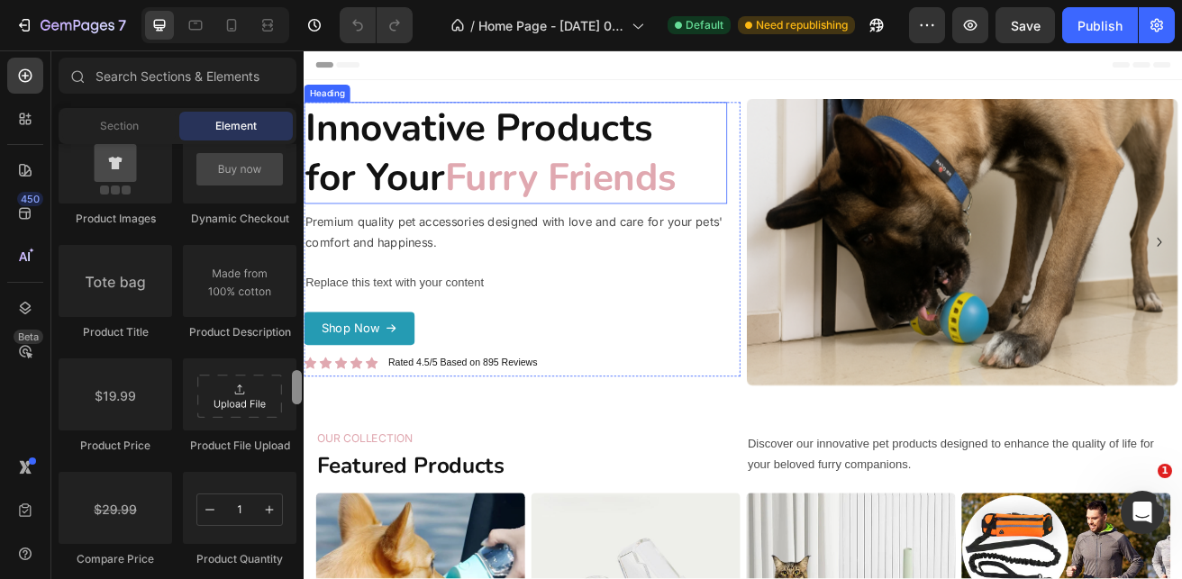
drag, startPoint x: 596, startPoint y: 214, endPoint x: 358, endPoint y: 205, distance: 239.0
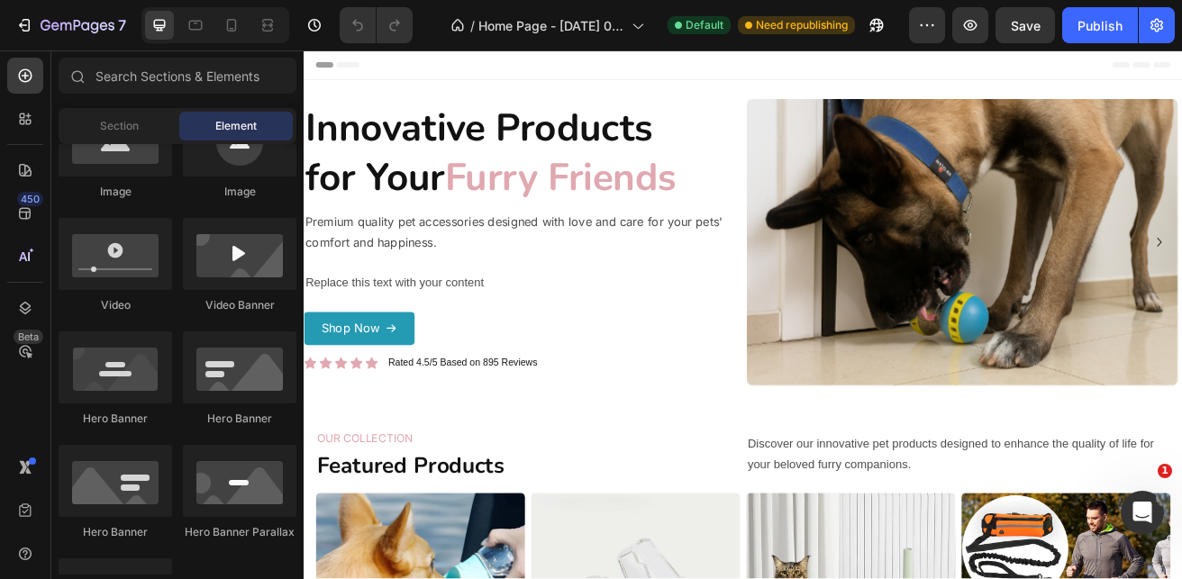
scroll to position [524, 0]
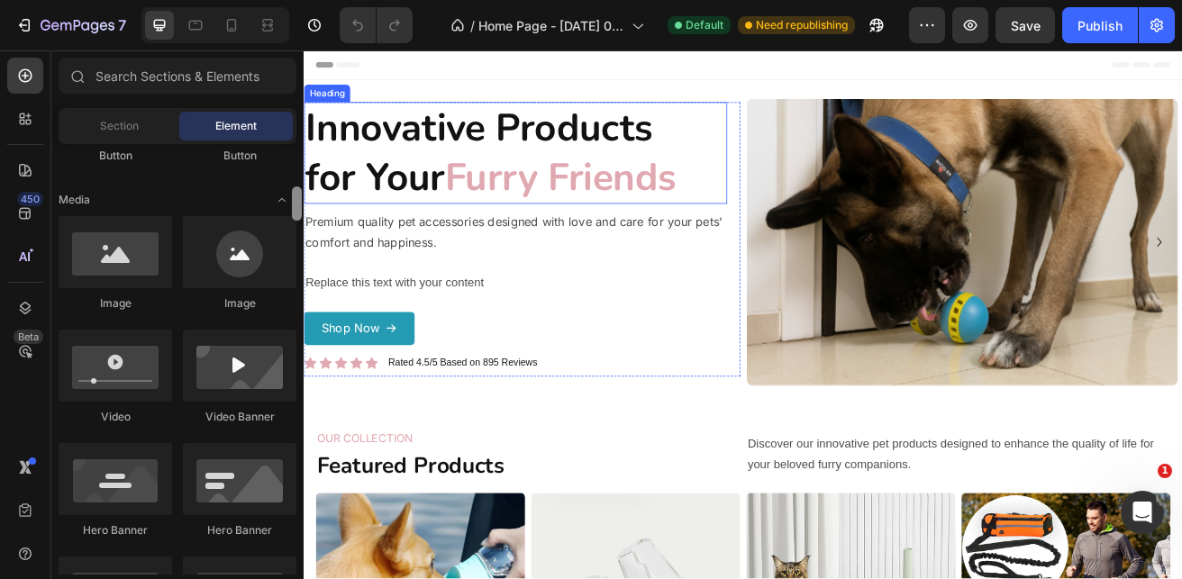
drag, startPoint x: 601, startPoint y: 280, endPoint x: 310, endPoint y: 212, distance: 299.0
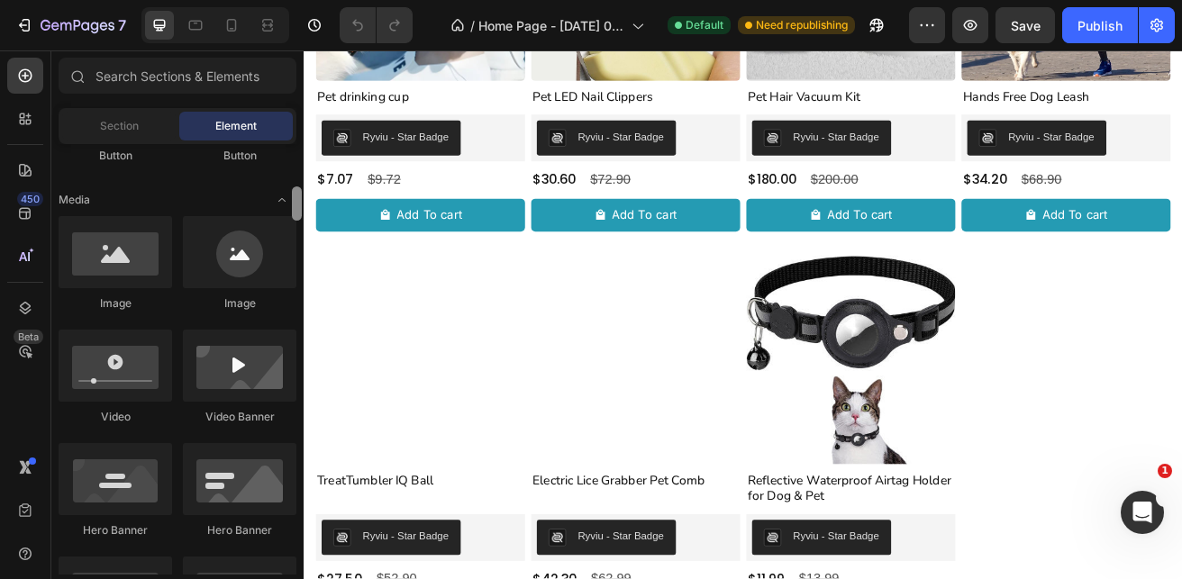
scroll to position [773, 0]
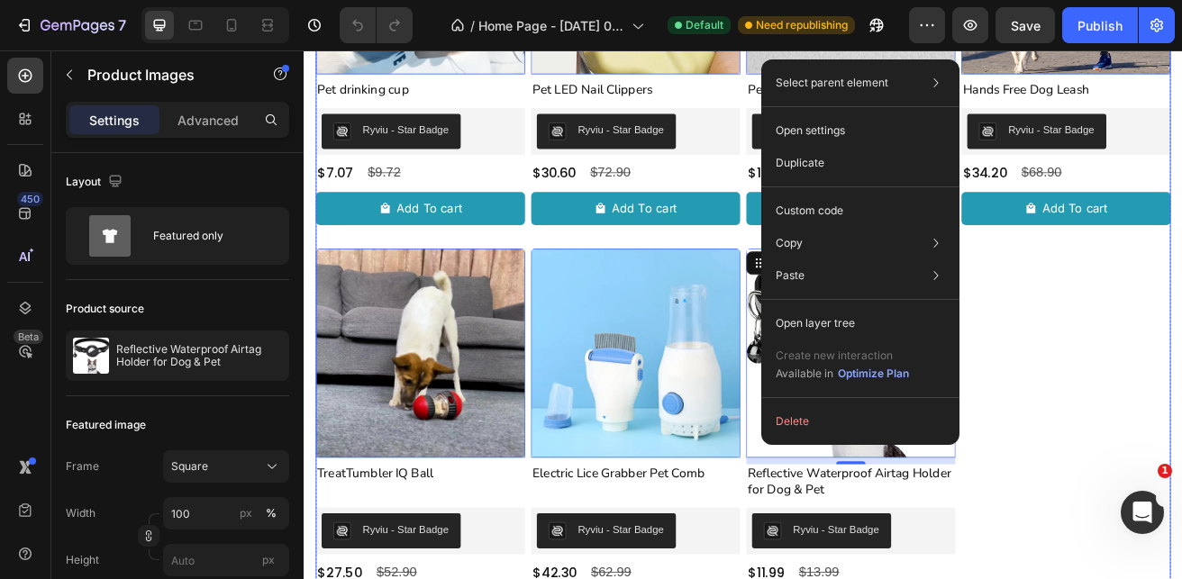
click at [1154, 287] on div "Product Images 0 Pet drinking cup Product Title Ryviu - Star Badge Ryviu $7.07 …" at bounding box center [844, 296] width 1052 height 949
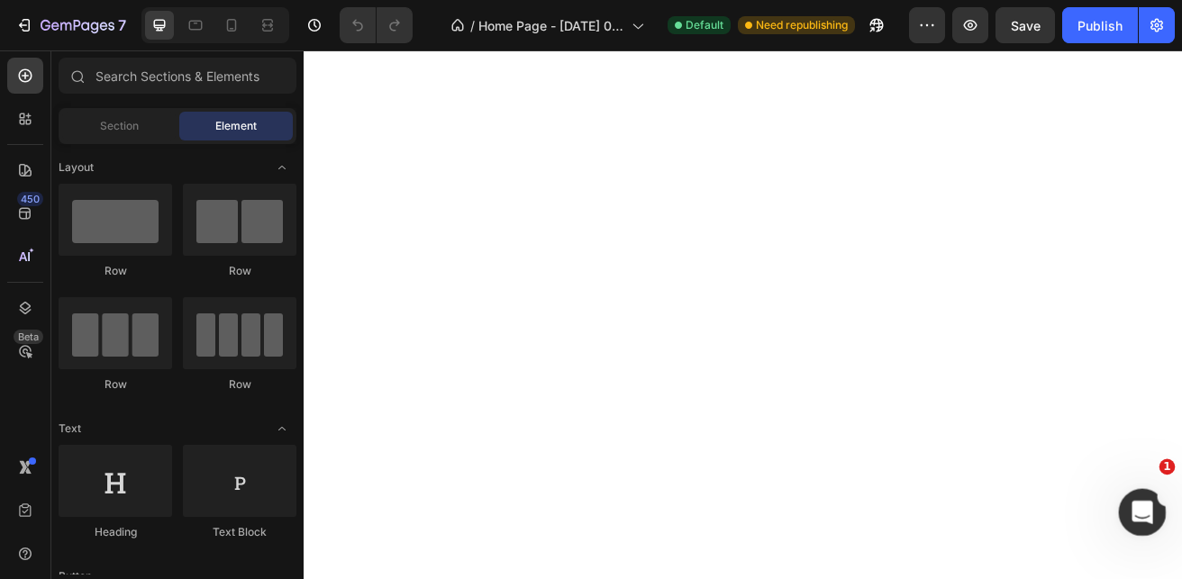
click at [1133, 508] on icon "Open Intercom Messenger" at bounding box center [1140, 511] width 30 height 30
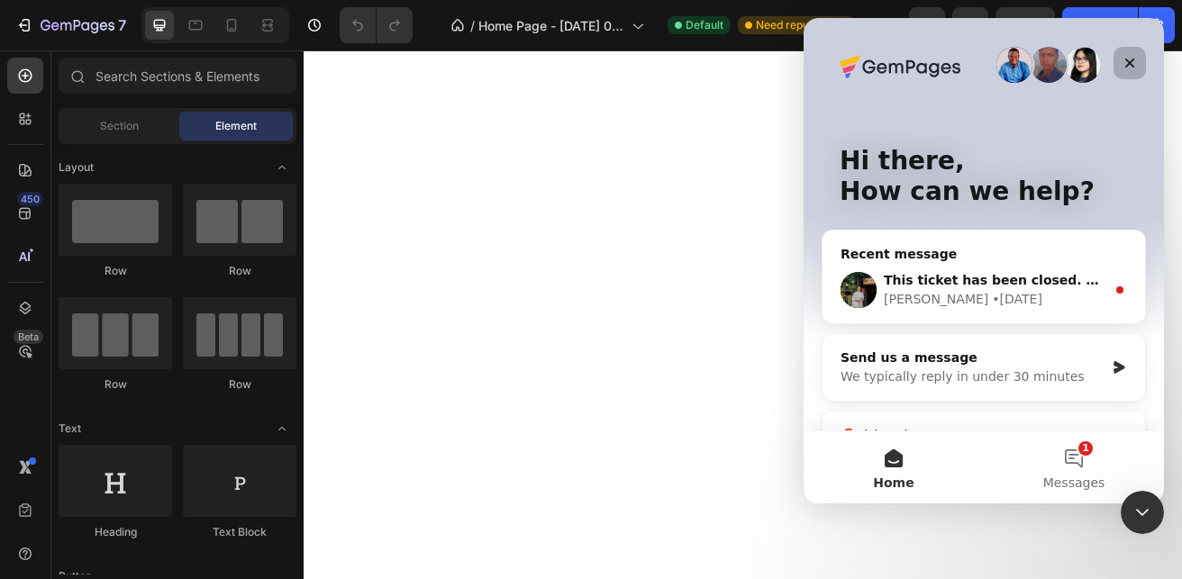
click at [1131, 55] on div "Close" at bounding box center [1130, 63] width 32 height 32
